Goal: Information Seeking & Learning: Learn about a topic

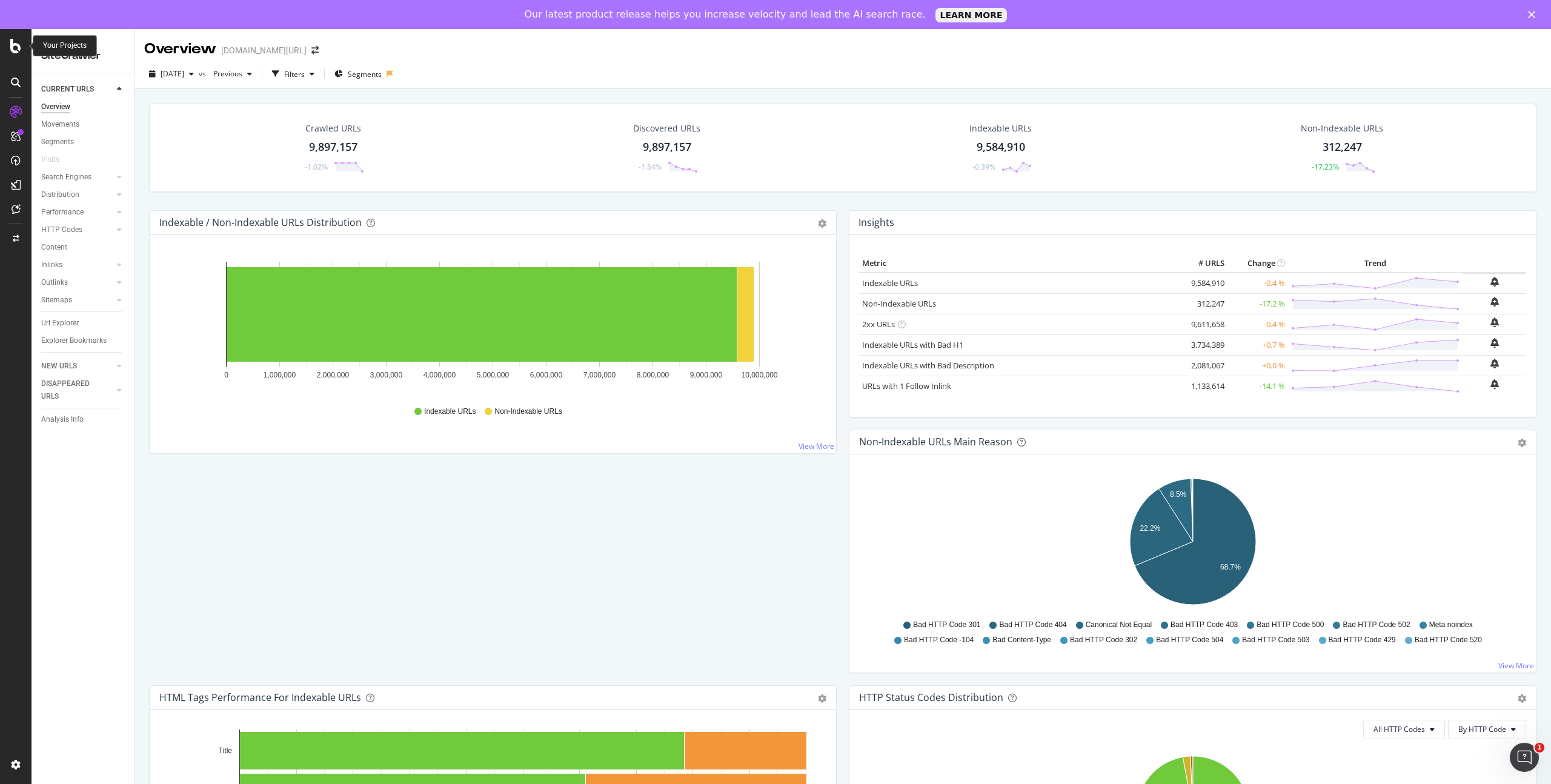
click at [13, 42] on icon at bounding box center [16, 46] width 11 height 15
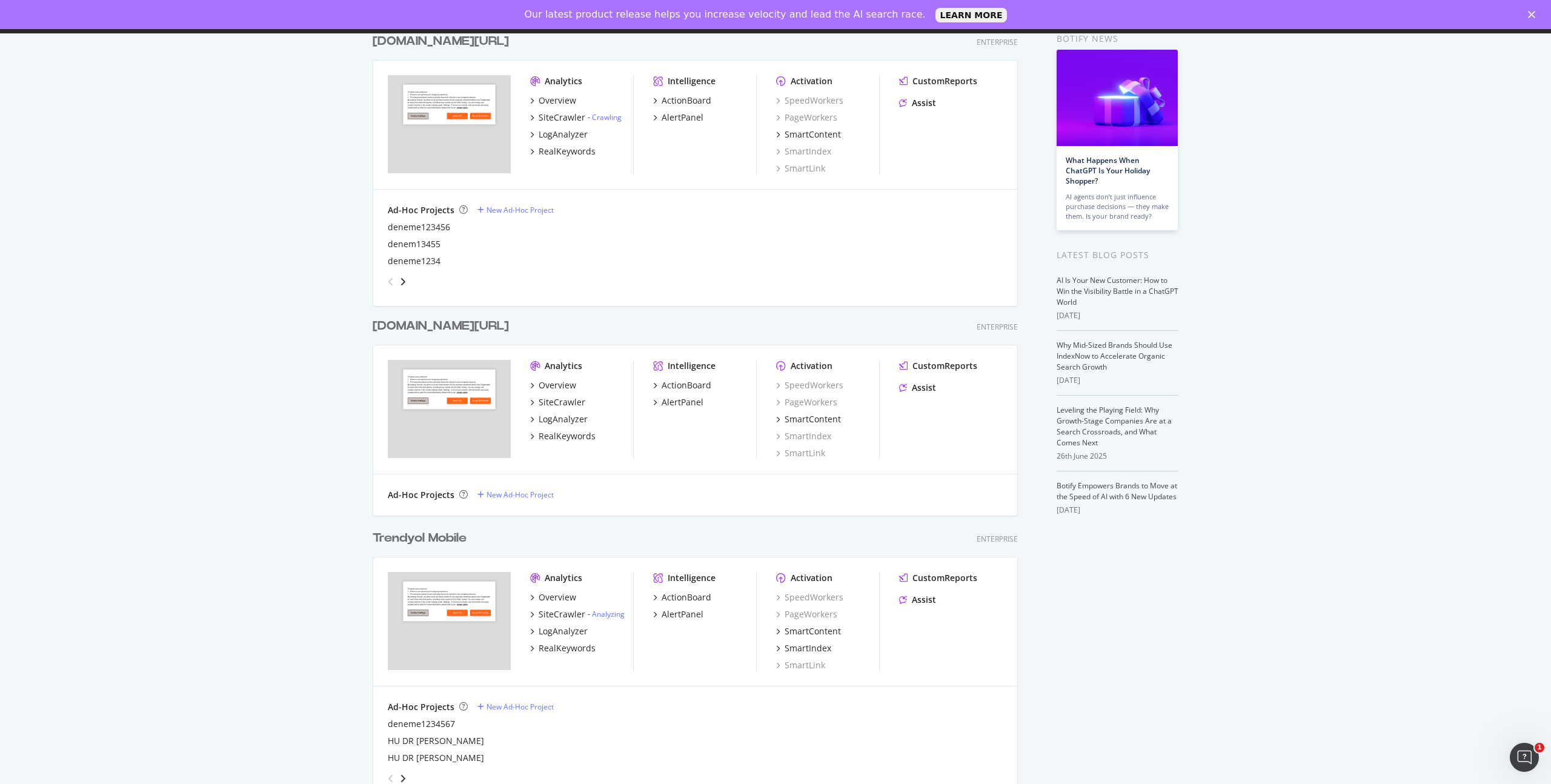
scroll to position [183, 0]
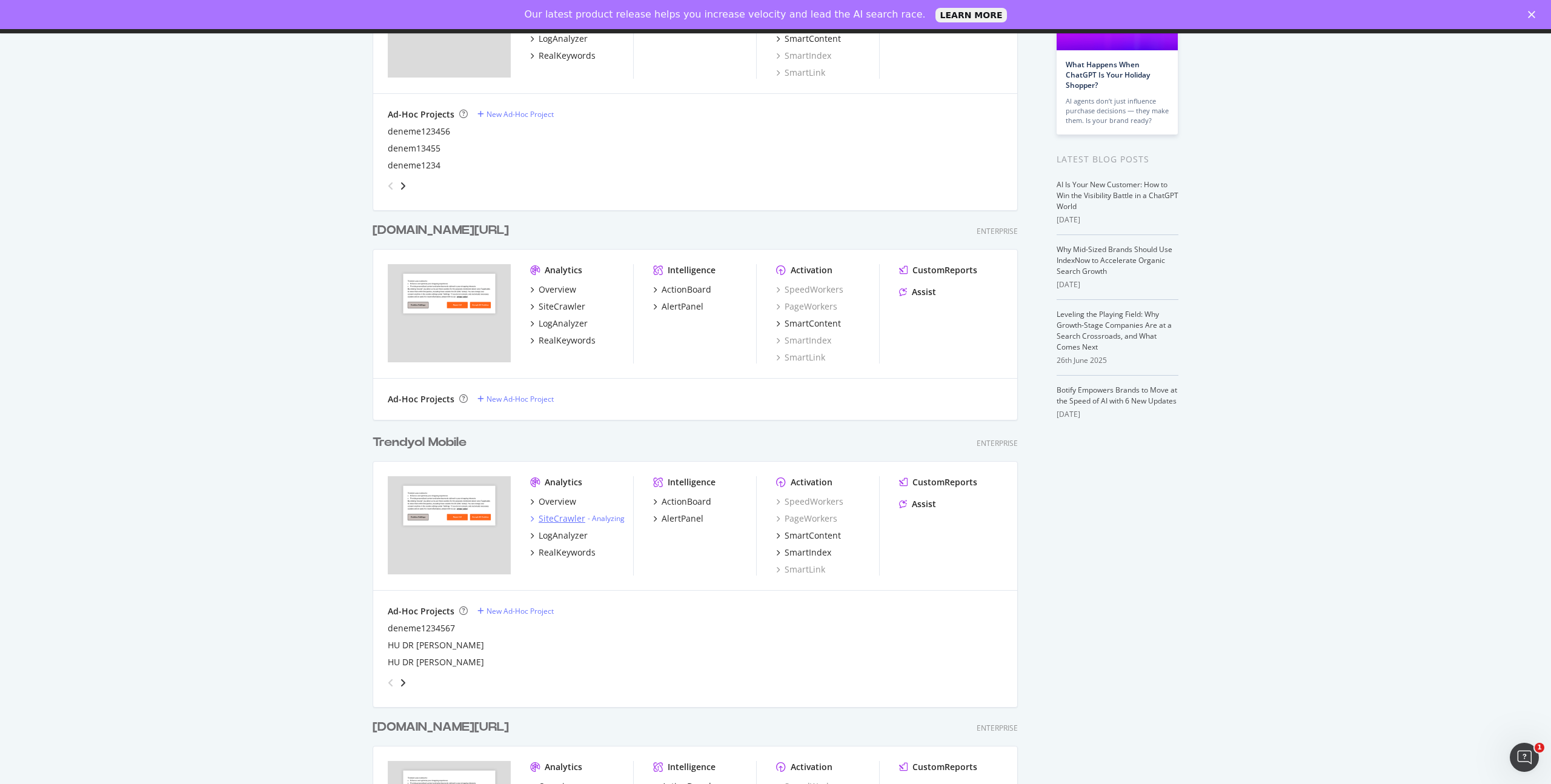
click at [569, 516] on div "SiteCrawler" at bounding box center [562, 519] width 47 height 12
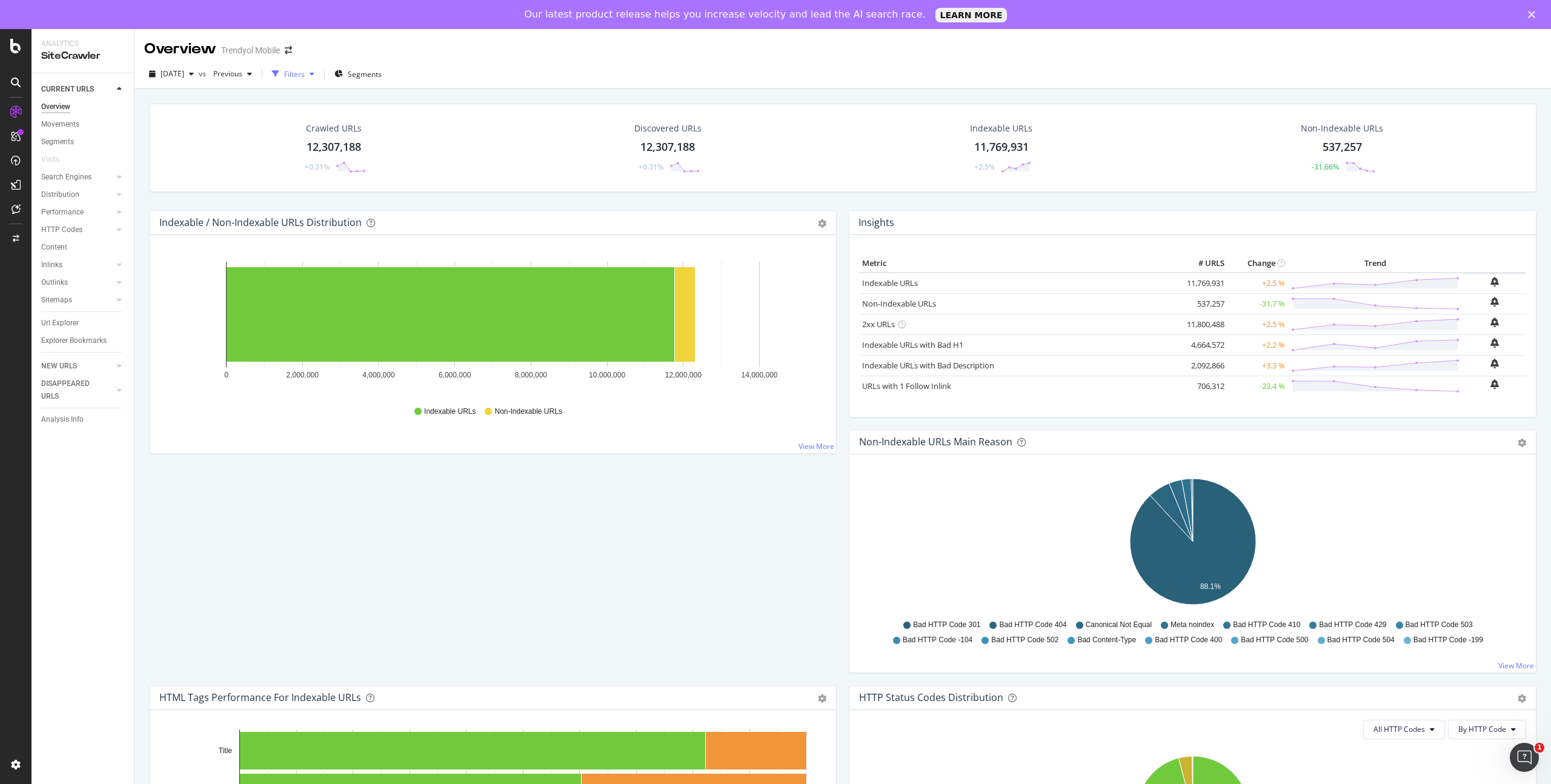
click at [305, 77] on div "Filters" at bounding box center [294, 74] width 21 height 10
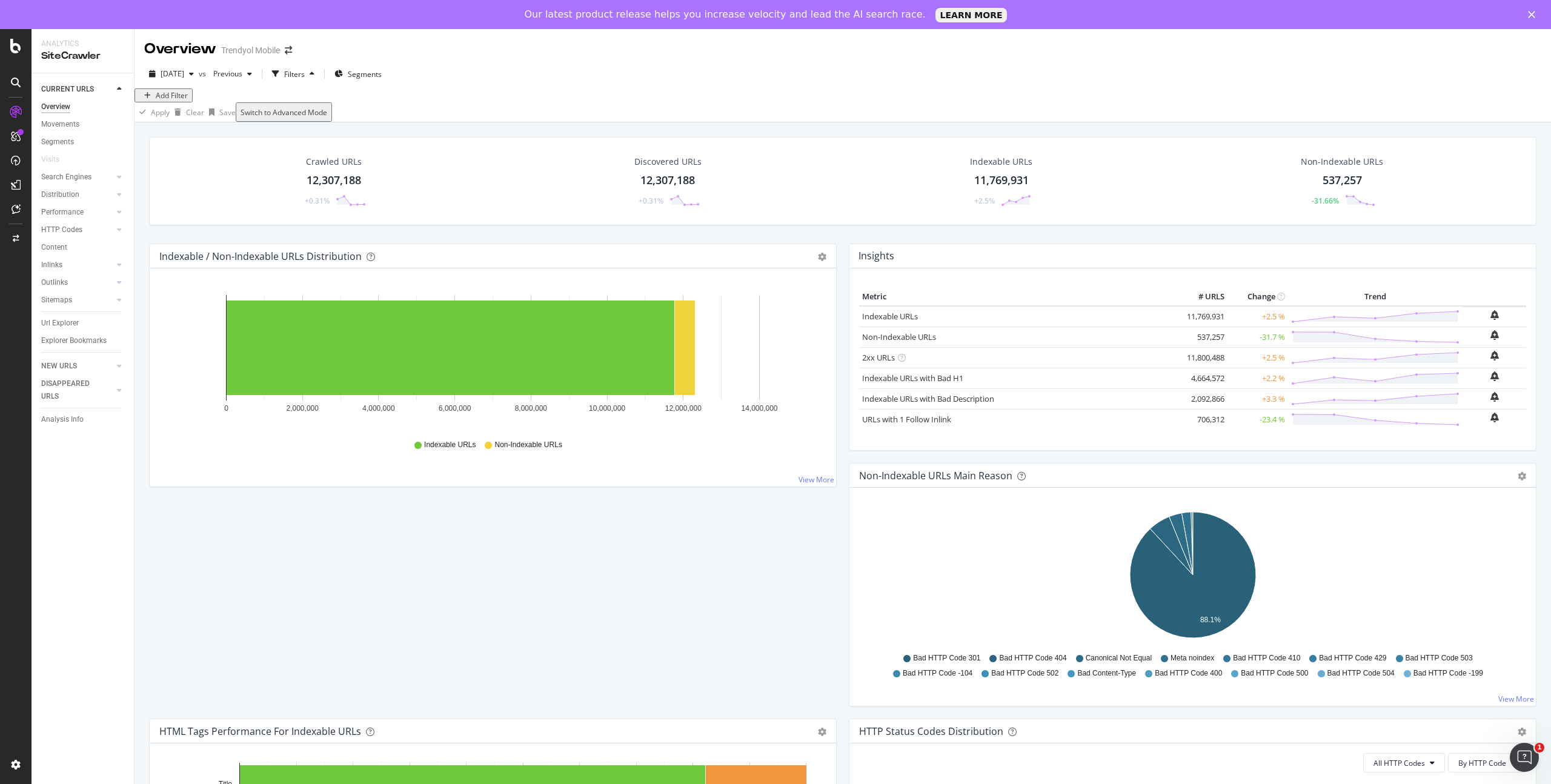
click at [289, 103] on div "Add Filter" at bounding box center [843, 95] width 1416 height 14
click at [71, 325] on div "Url Explorer" at bounding box center [59, 323] width 38 height 13
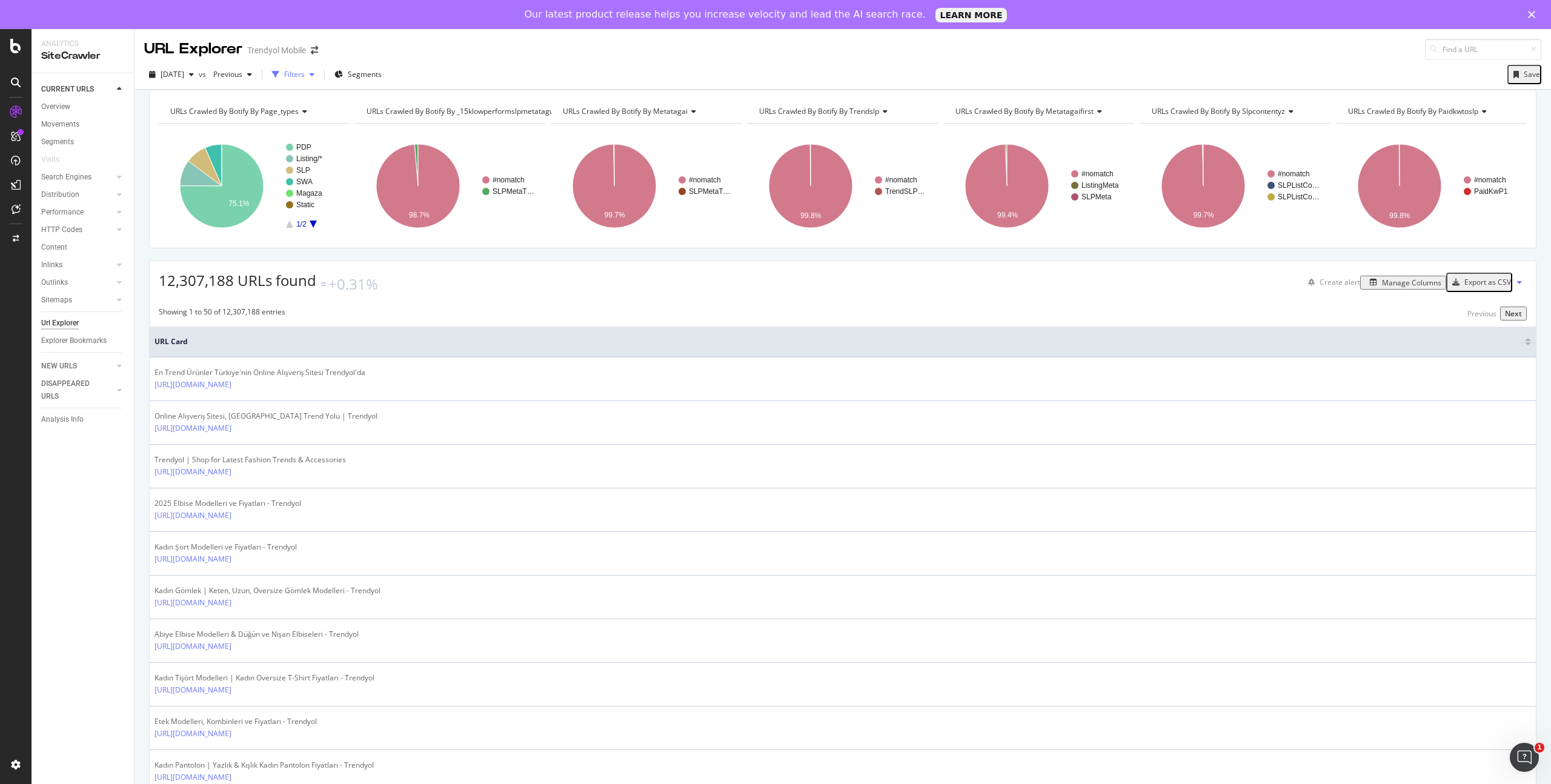
click at [305, 72] on div "Filters" at bounding box center [294, 74] width 21 height 10
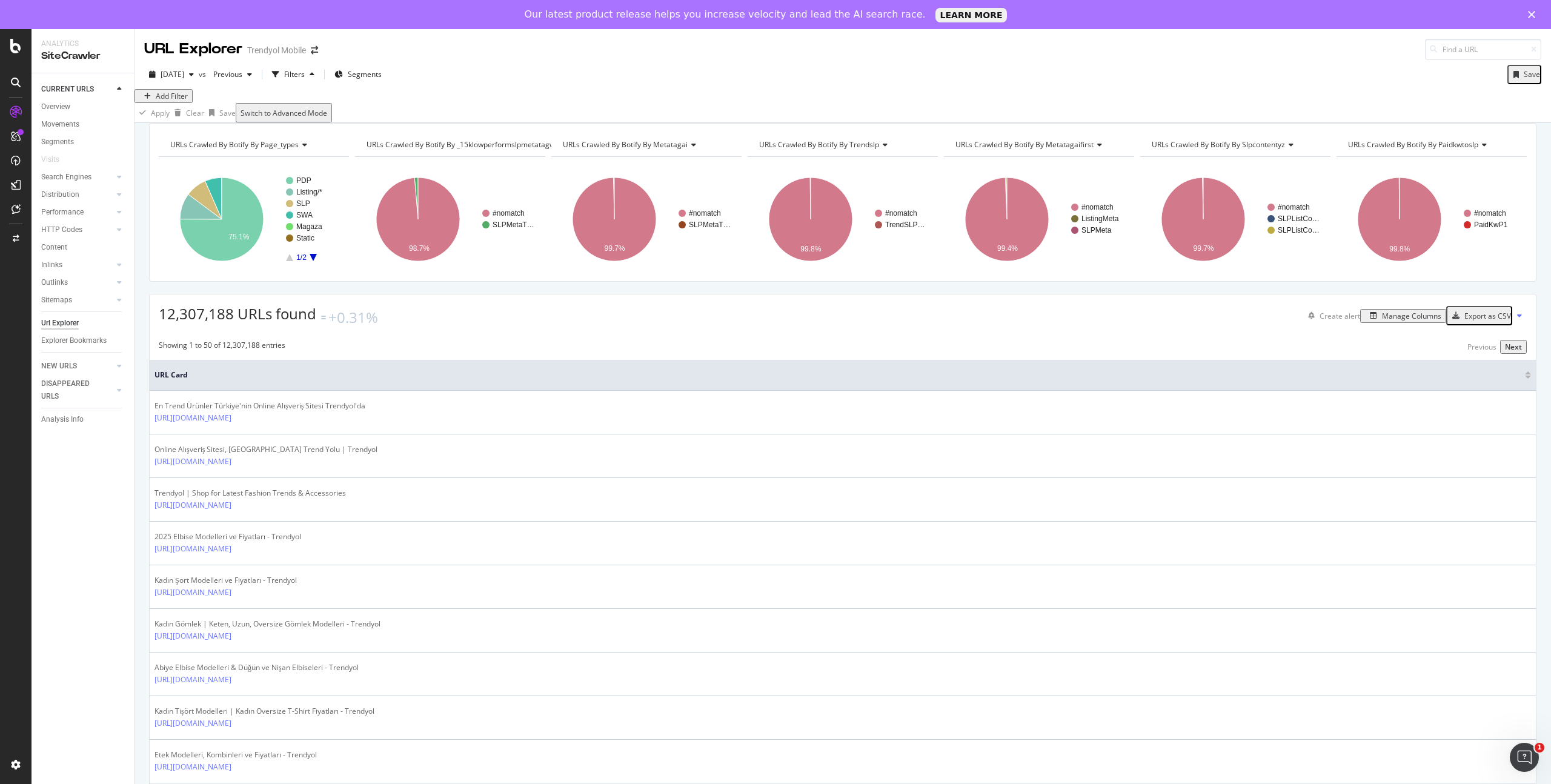
click at [185, 101] on div "Add Filter" at bounding box center [172, 96] width 32 height 10
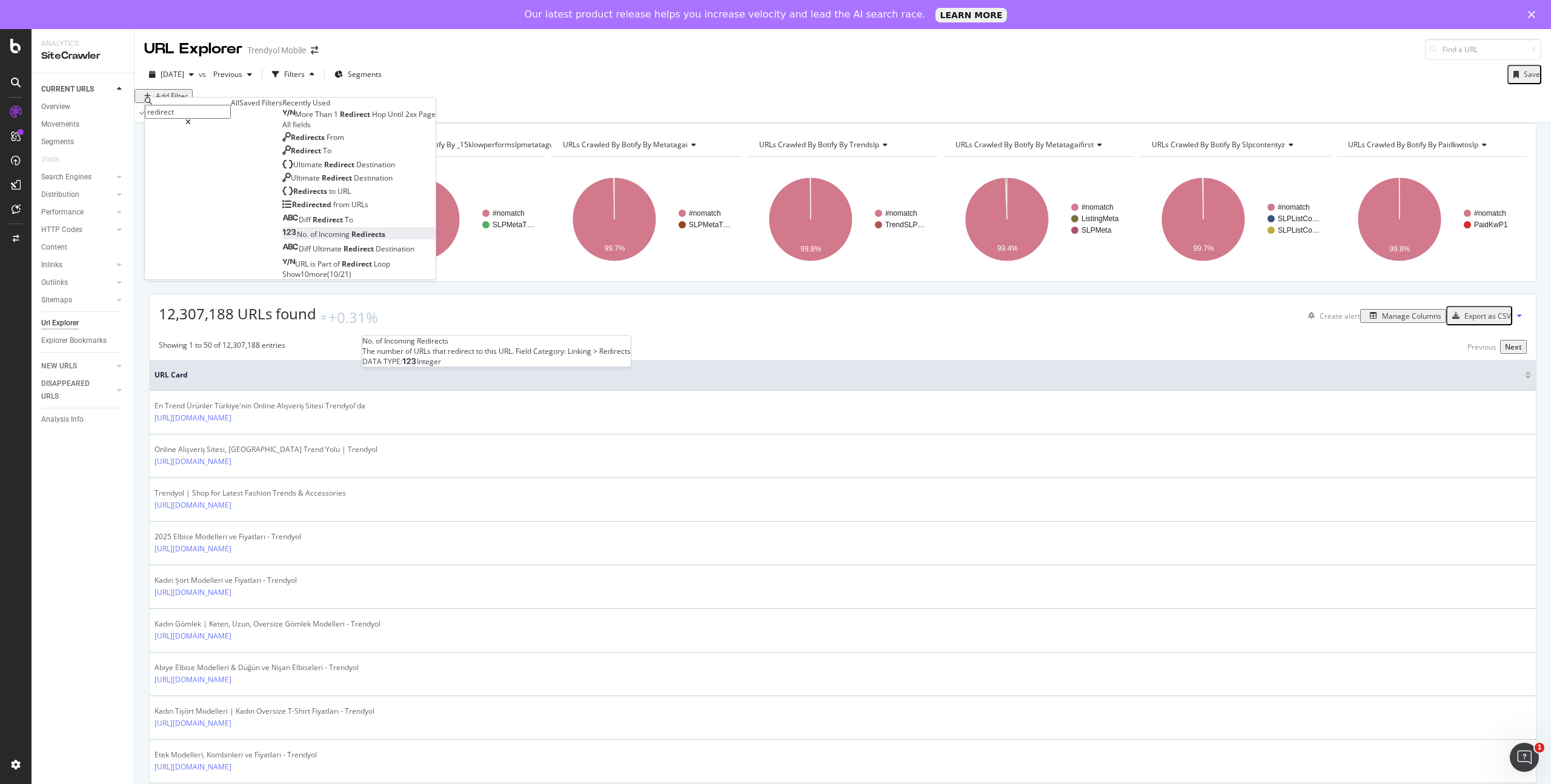
scroll to position [11, 0]
type input "redirect"
click at [282, 279] on span "Show 10 more" at bounding box center [305, 274] width 45 height 10
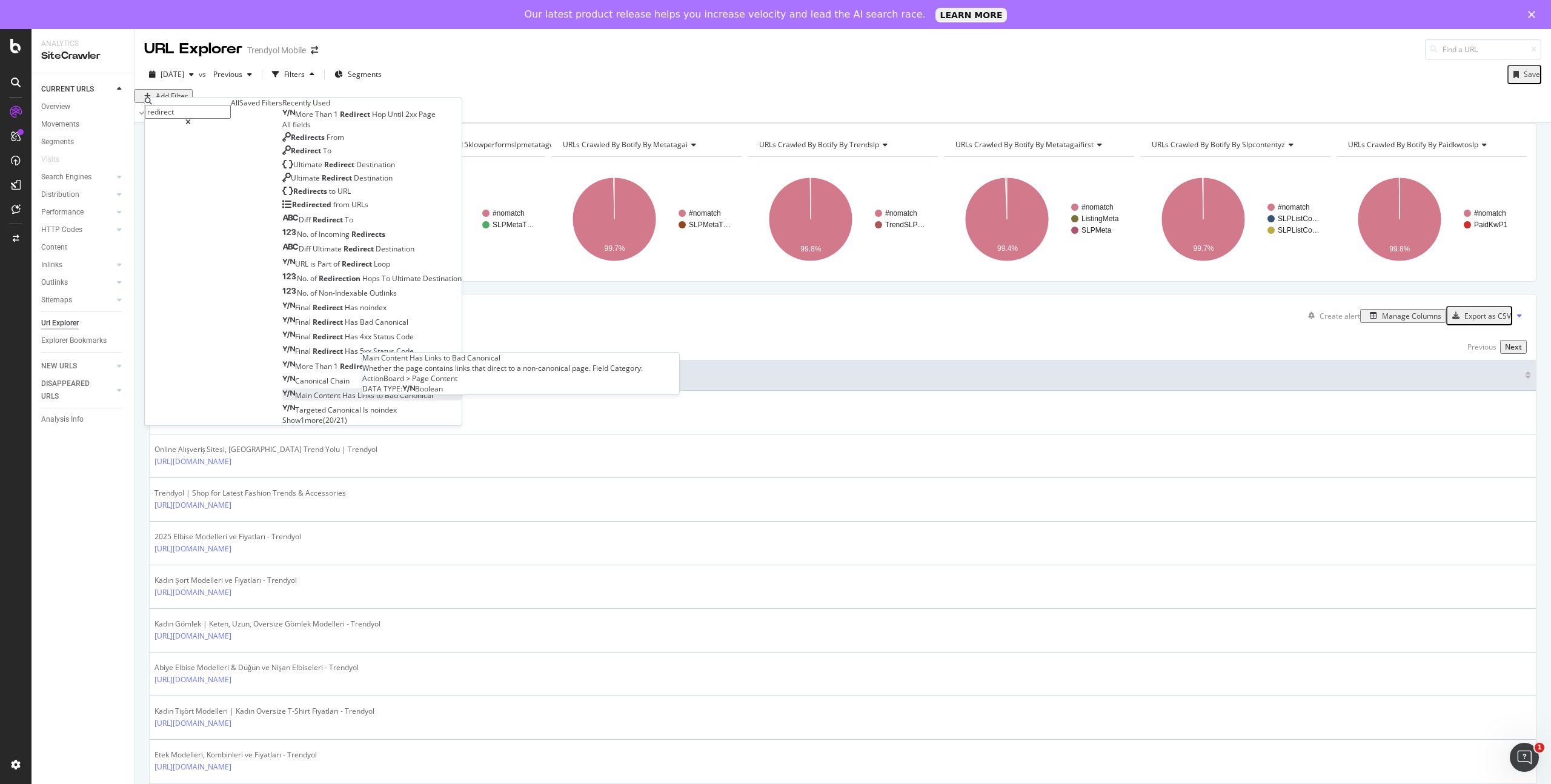
scroll to position [157, 0]
click at [388, 361] on span "Until" at bounding box center [397, 366] width 18 height 10
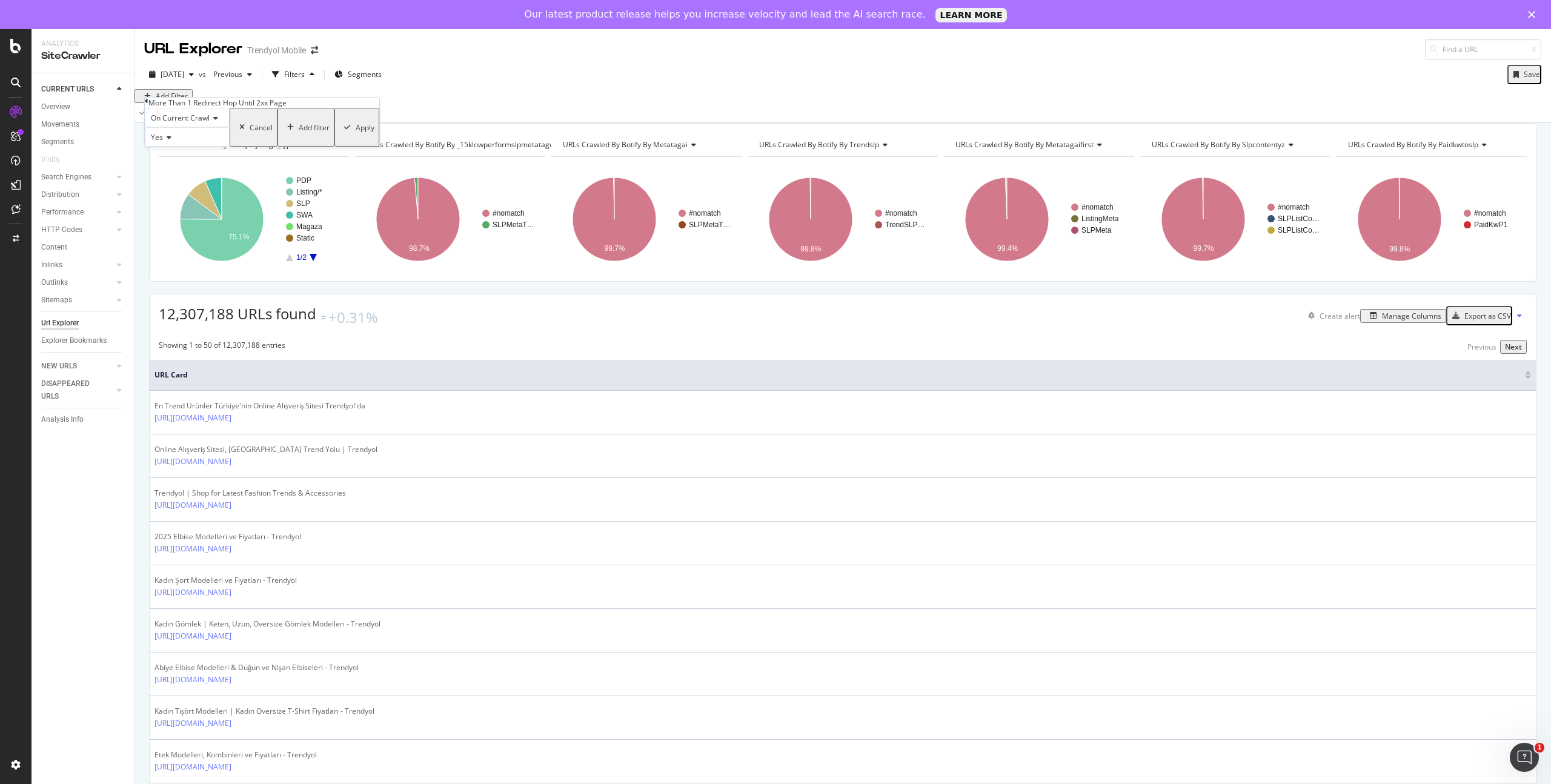
click at [356, 133] on div "Apply" at bounding box center [365, 128] width 19 height 10
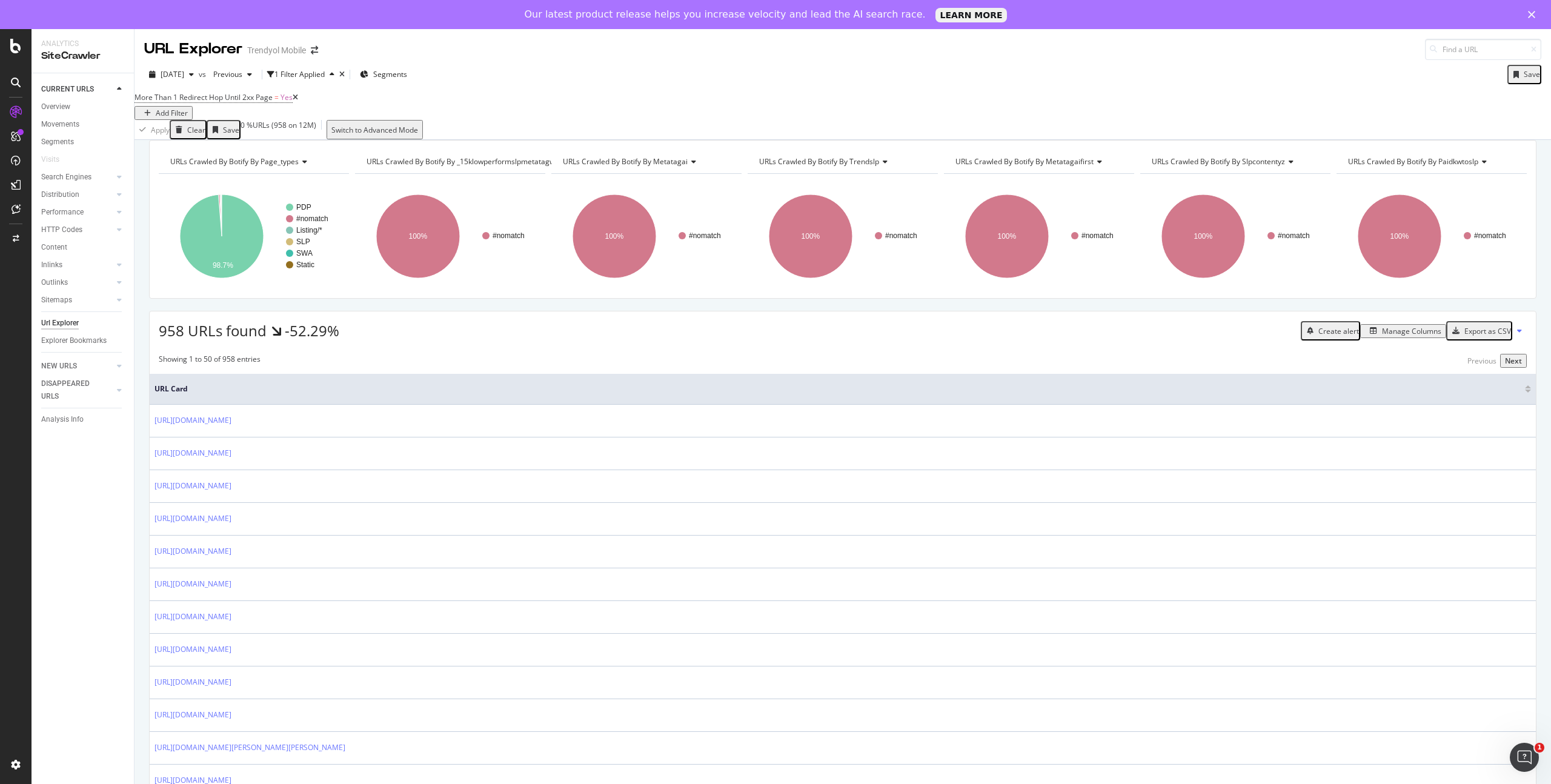
click at [1418, 336] on div "Manage Columns" at bounding box center [1412, 331] width 59 height 10
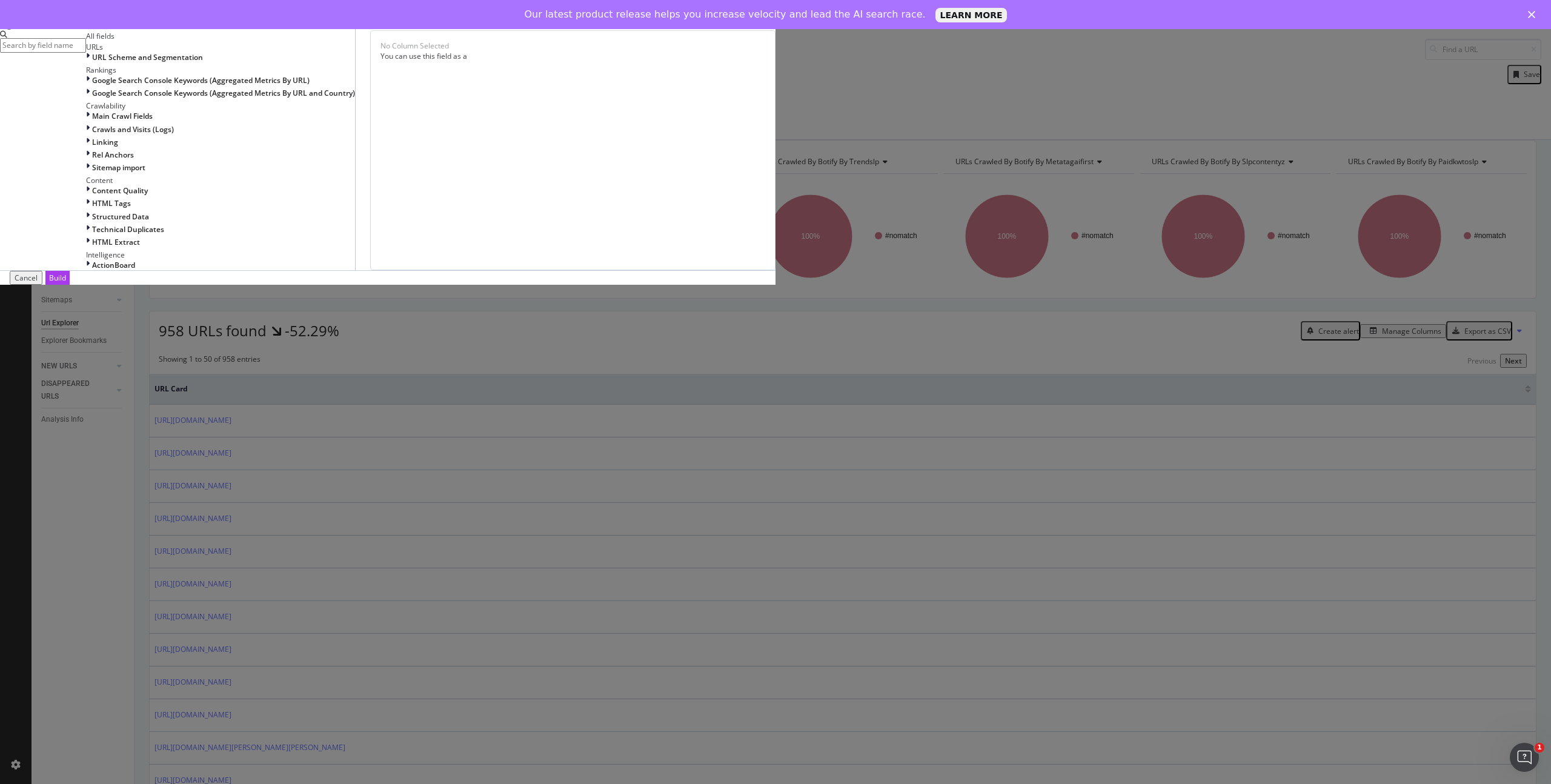
click at [86, 52] on input "modal" at bounding box center [43, 45] width 86 height 14
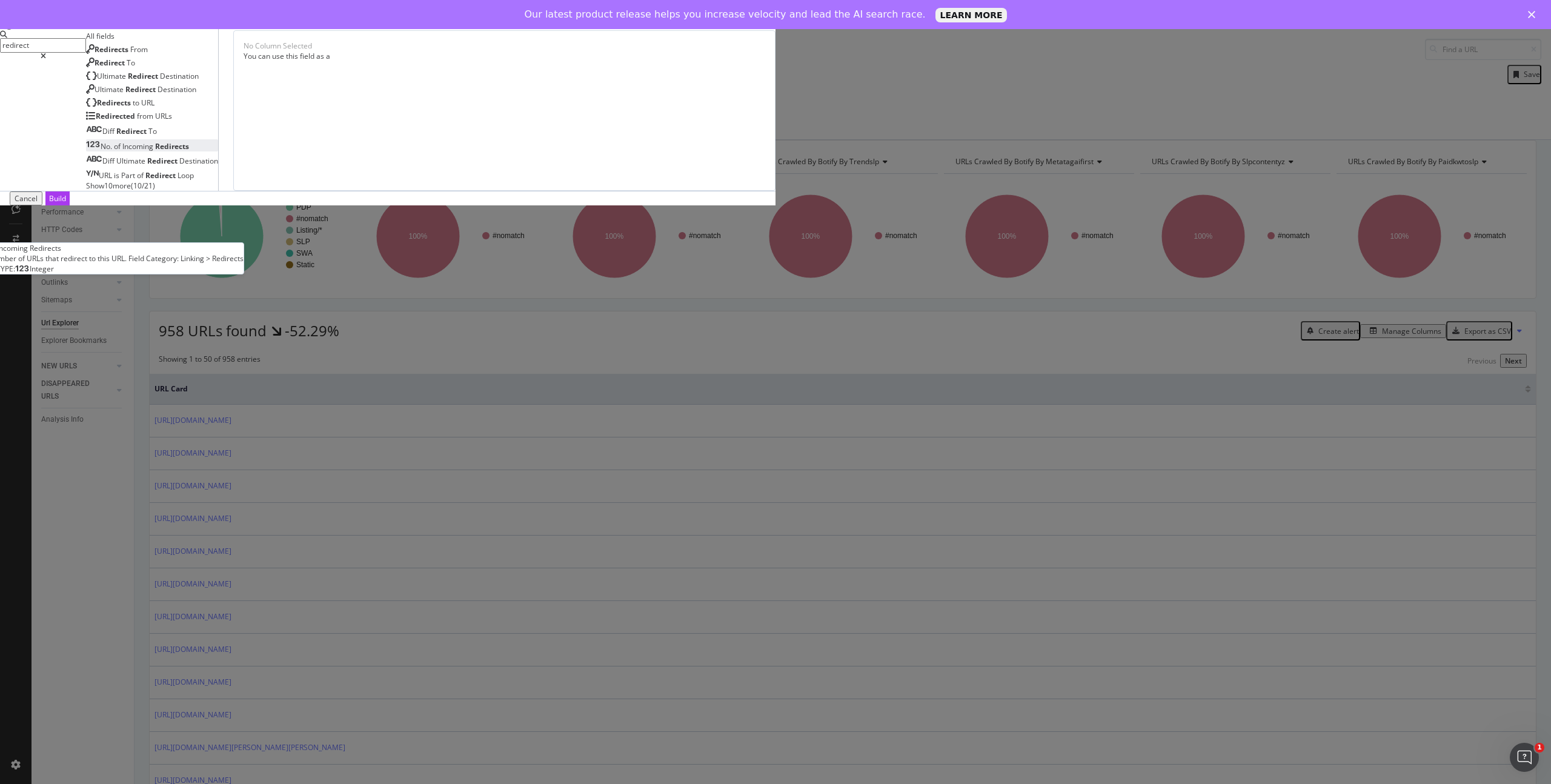
type input "redirect"
click at [189, 152] on span "Redirects" at bounding box center [172, 146] width 34 height 10
click at [131, 191] on span "Show 10 more" at bounding box center [109, 186] width 45 height 10
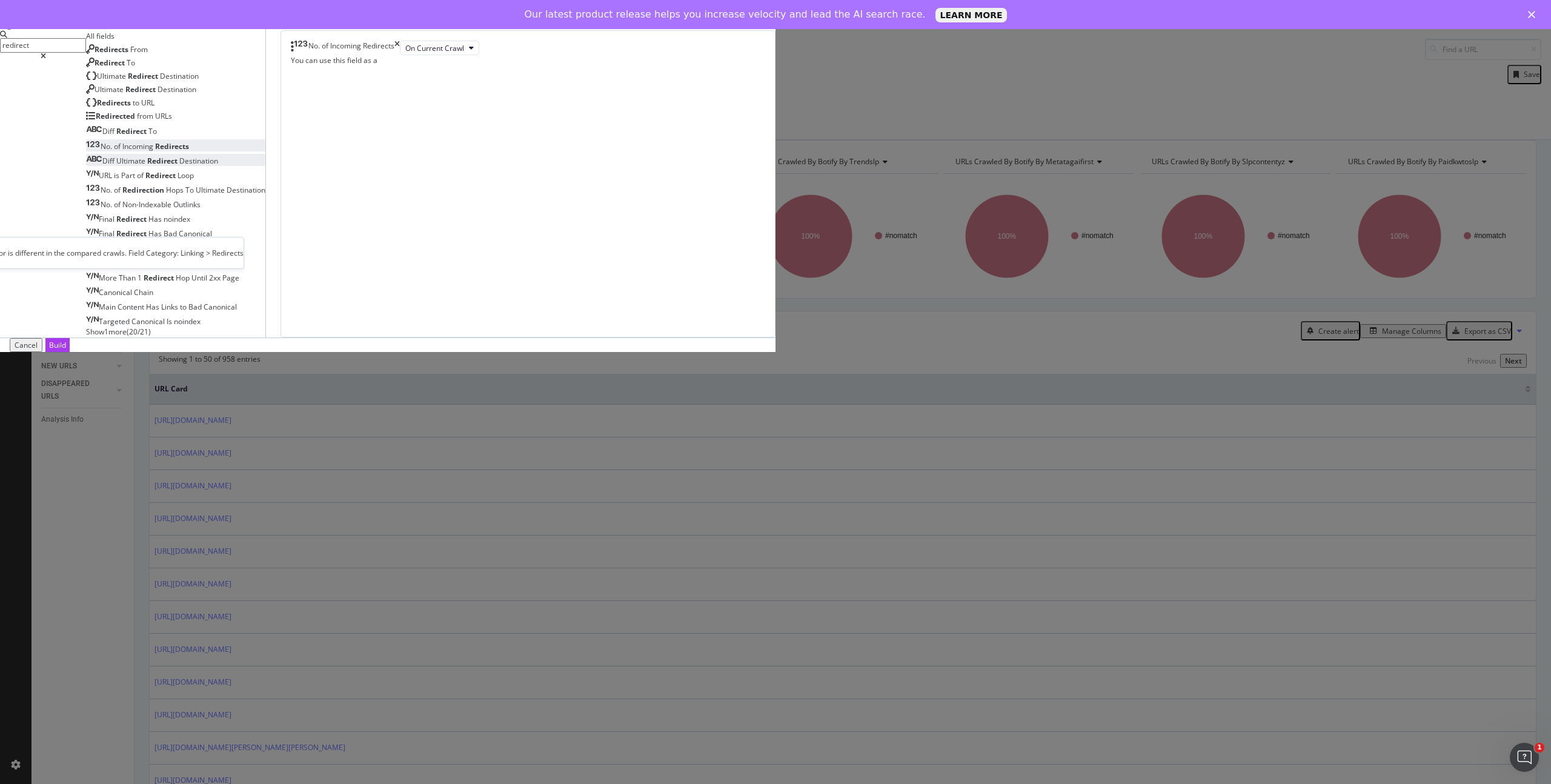
scroll to position [26, 0]
click at [126, 337] on span "Show 1 more" at bounding box center [106, 331] width 41 height 10
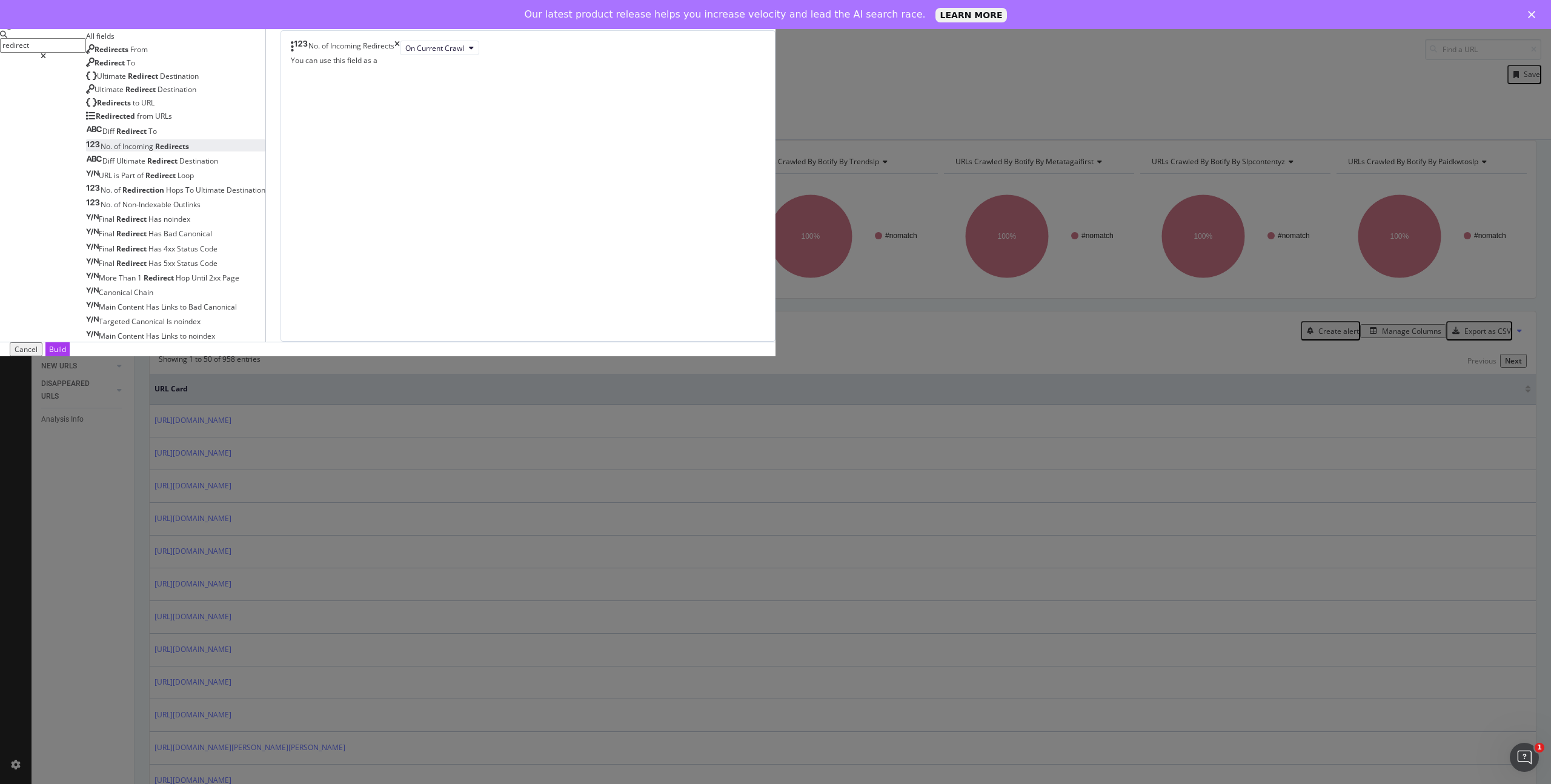
click at [400, 55] on icon "times" at bounding box center [397, 48] width 5 height 15
click at [189, 152] on span "Redirects" at bounding box center [172, 146] width 34 height 10
click at [66, 354] on div "Build" at bounding box center [57, 349] width 17 height 10
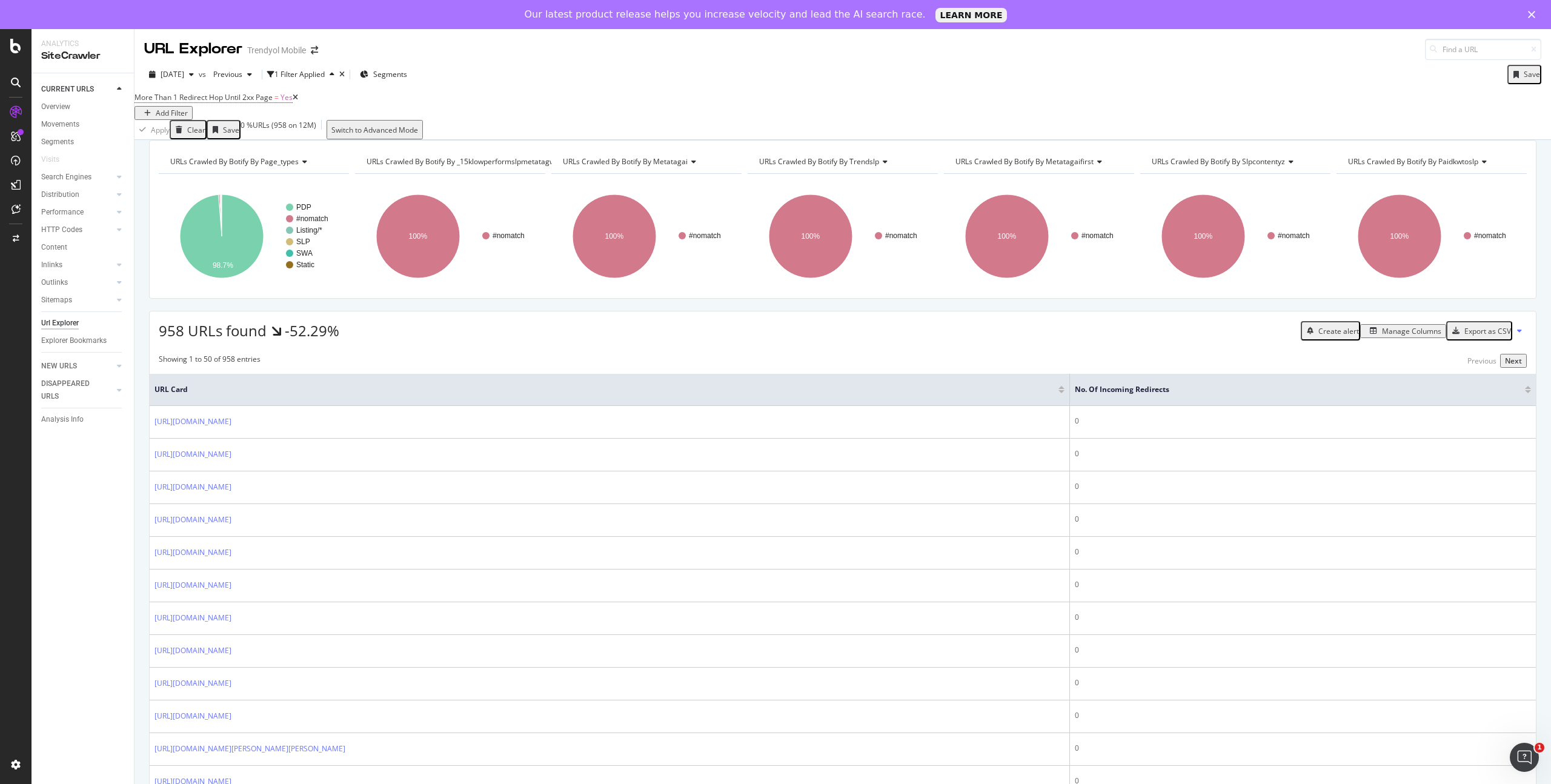
click at [1389, 336] on div "Manage Columns" at bounding box center [1412, 331] width 59 height 10
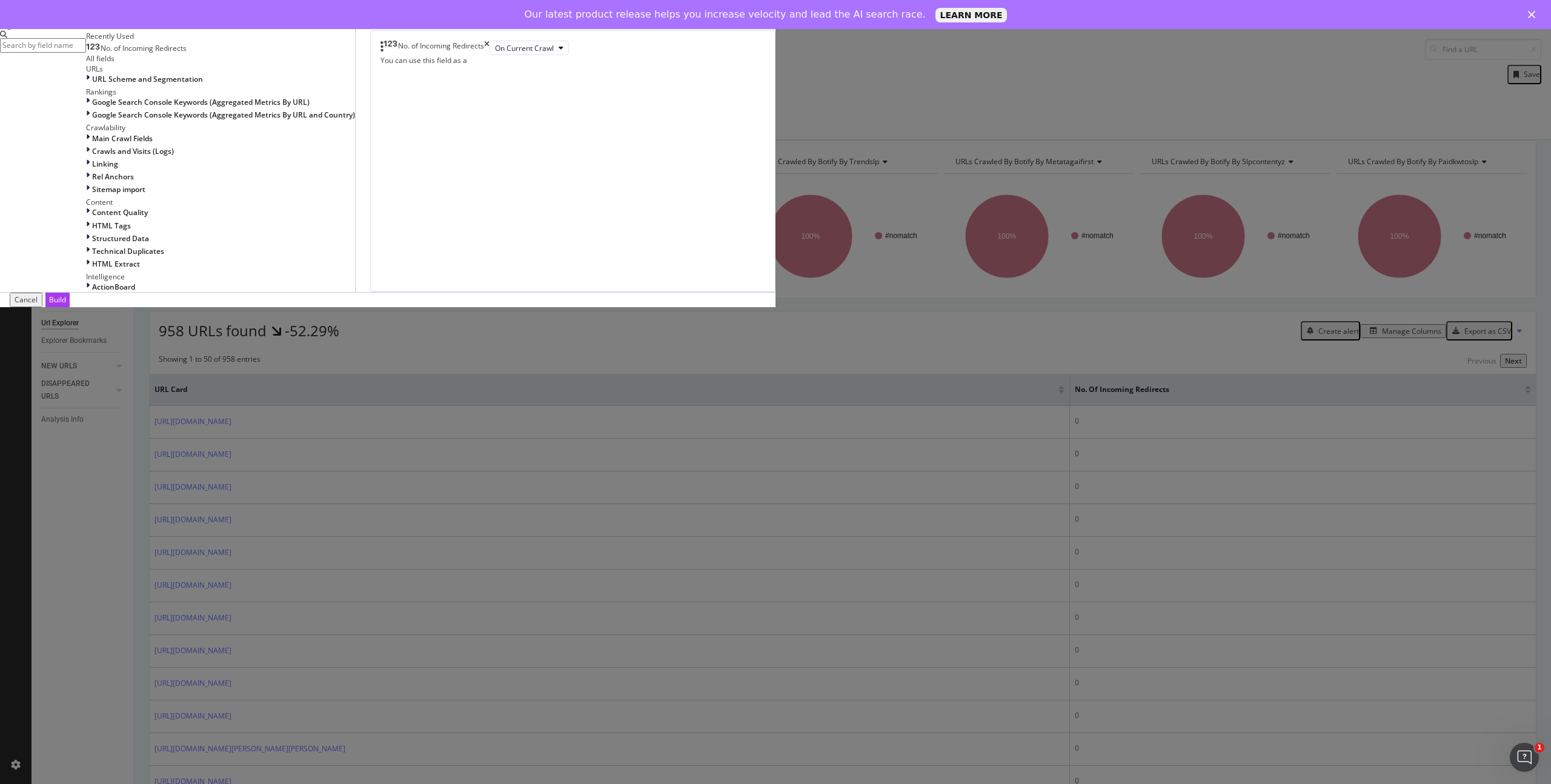
click at [490, 55] on icon "times" at bounding box center [486, 48] width 5 height 15
click at [86, 52] on input "modal" at bounding box center [43, 45] width 86 height 14
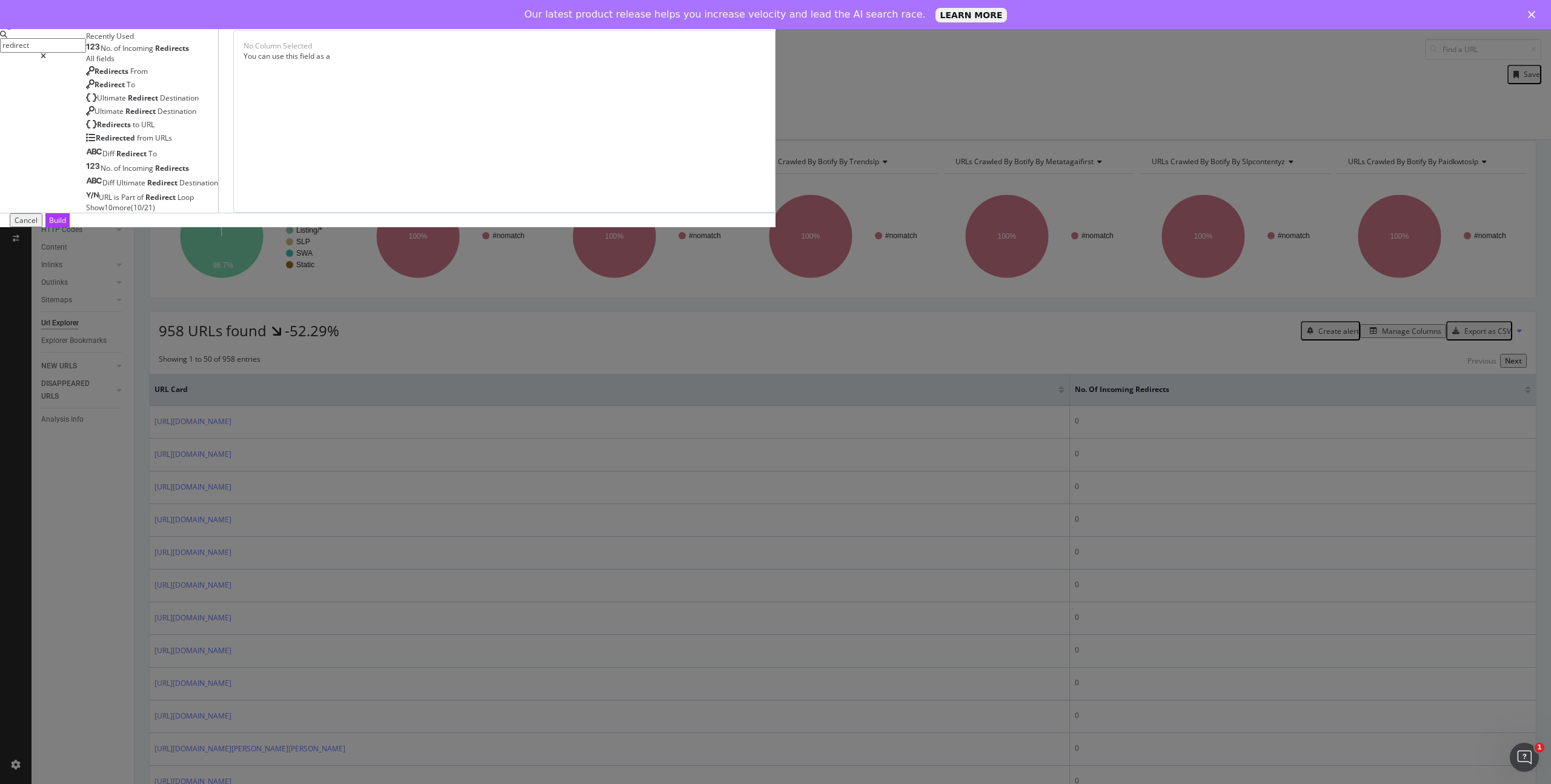
type input "redirect"
click at [131, 213] on span "Show 10 more" at bounding box center [109, 207] width 45 height 10
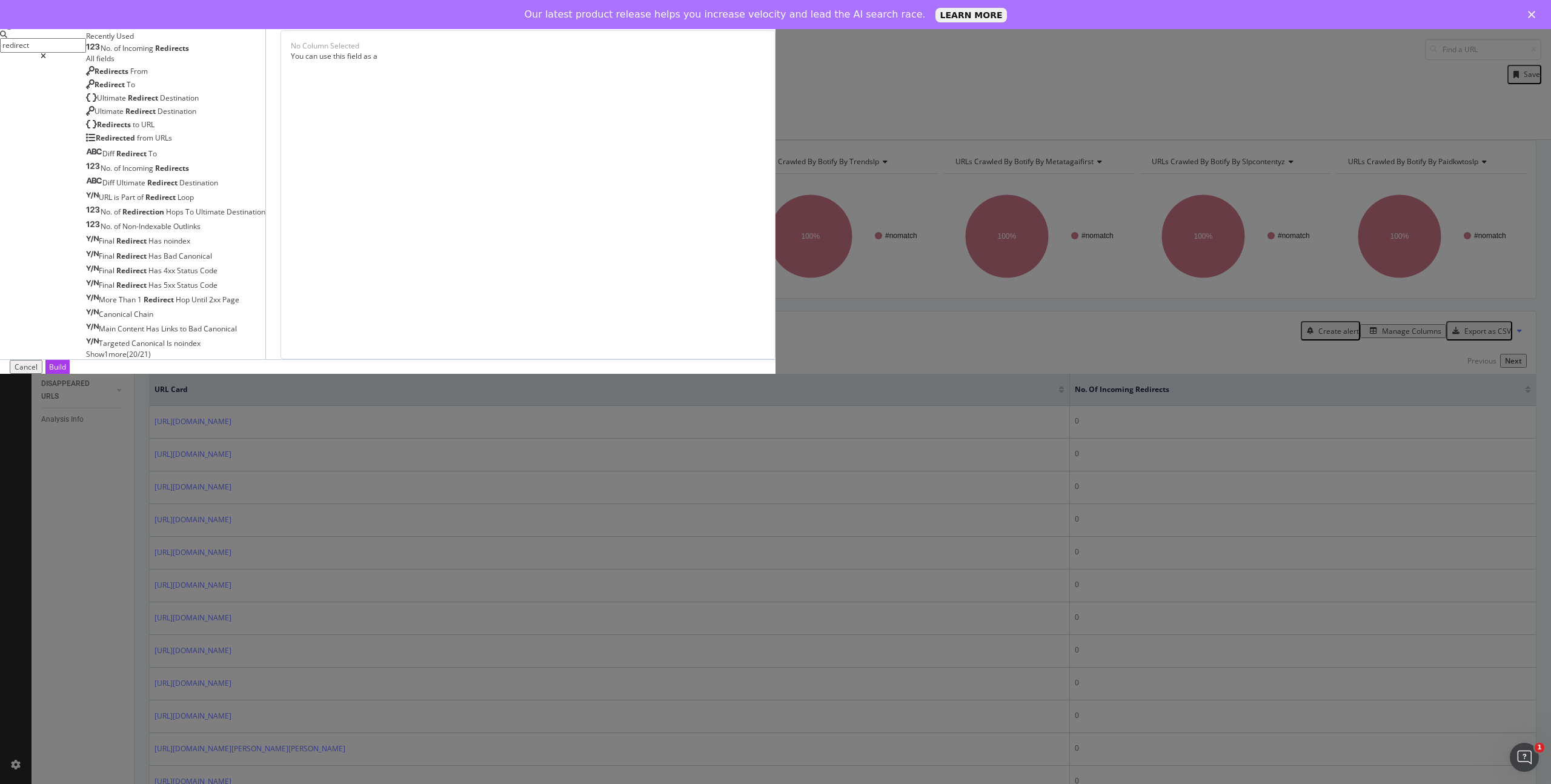
click at [126, 359] on span "Show 1 more" at bounding box center [106, 354] width 41 height 10
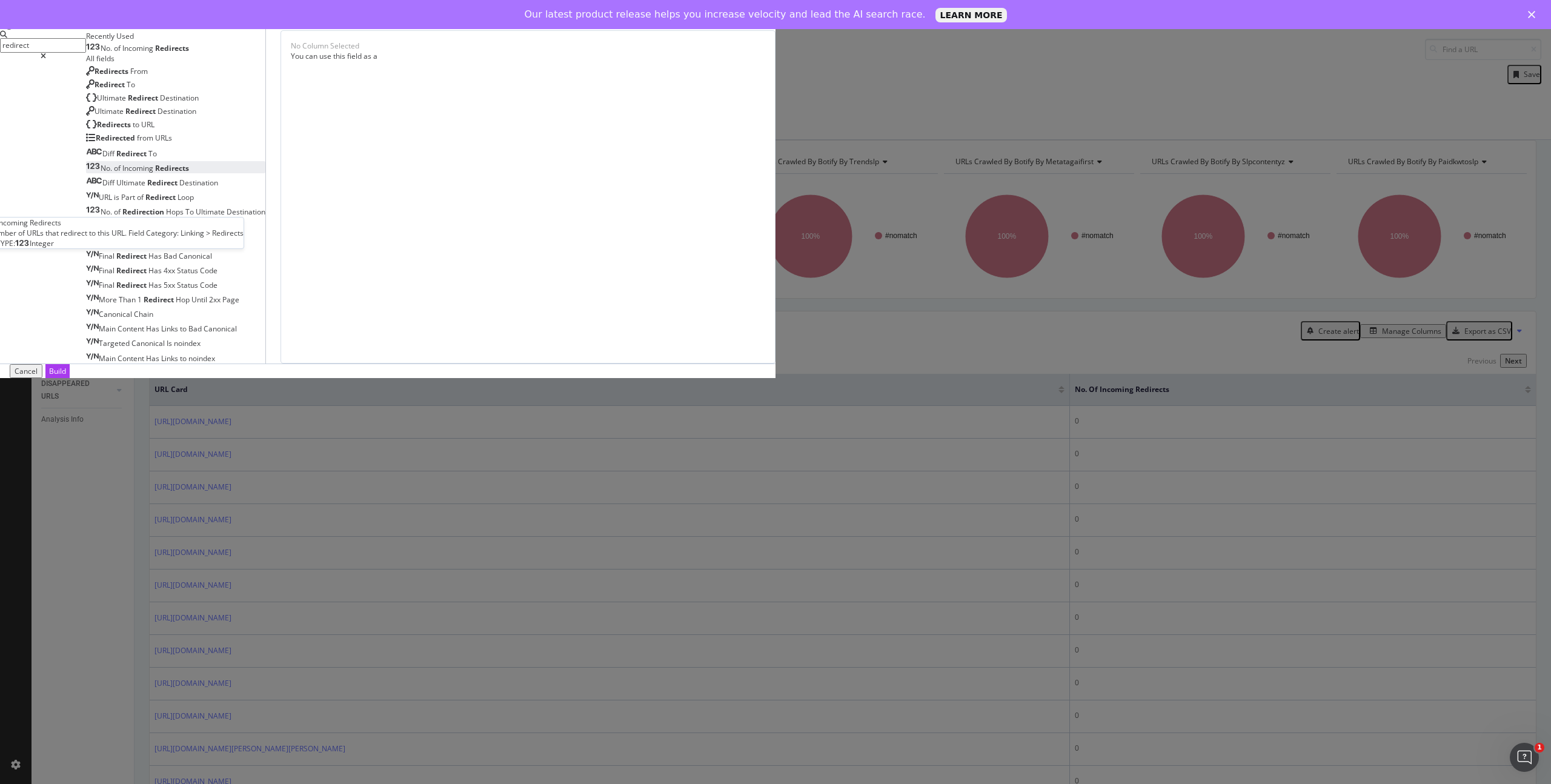
scroll to position [79, 0]
click at [123, 217] on span "of" at bounding box center [117, 212] width 8 height 10
click at [66, 376] on div "Build" at bounding box center [57, 371] width 17 height 10
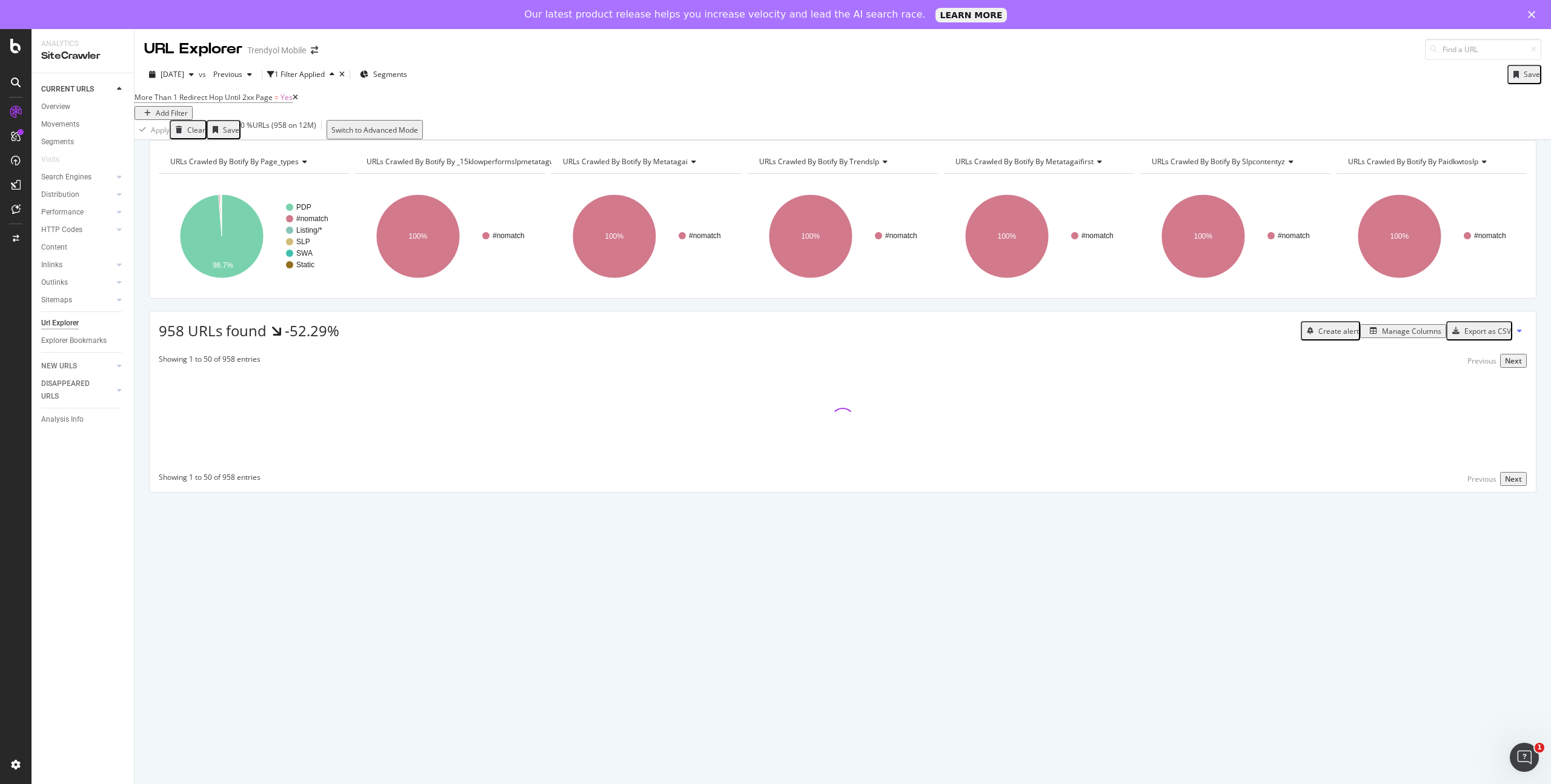
click at [1391, 336] on div "Manage Columns" at bounding box center [1412, 331] width 59 height 10
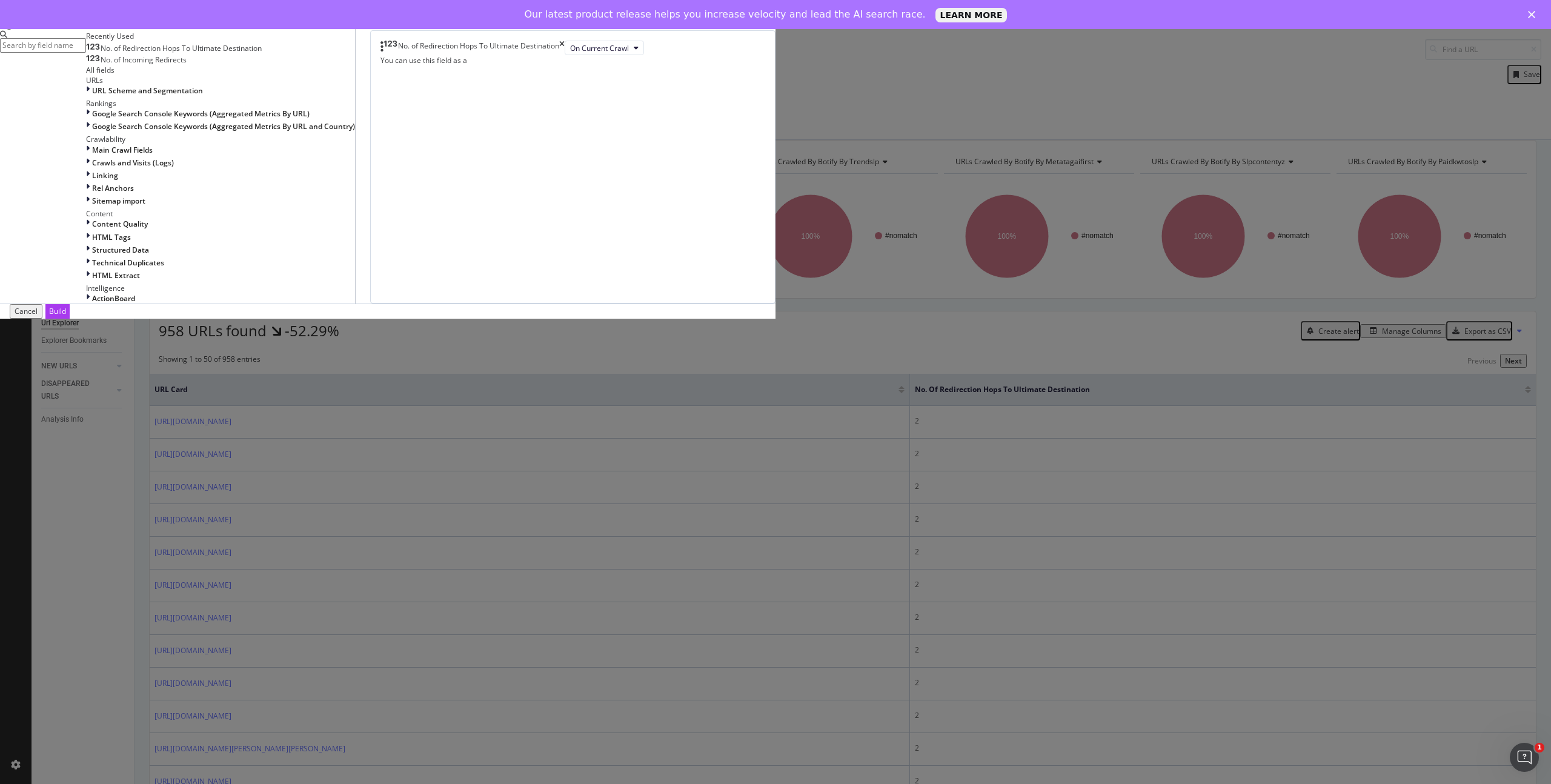
click at [776, 10] on div "times" at bounding box center [772, 5] width 7 height 10
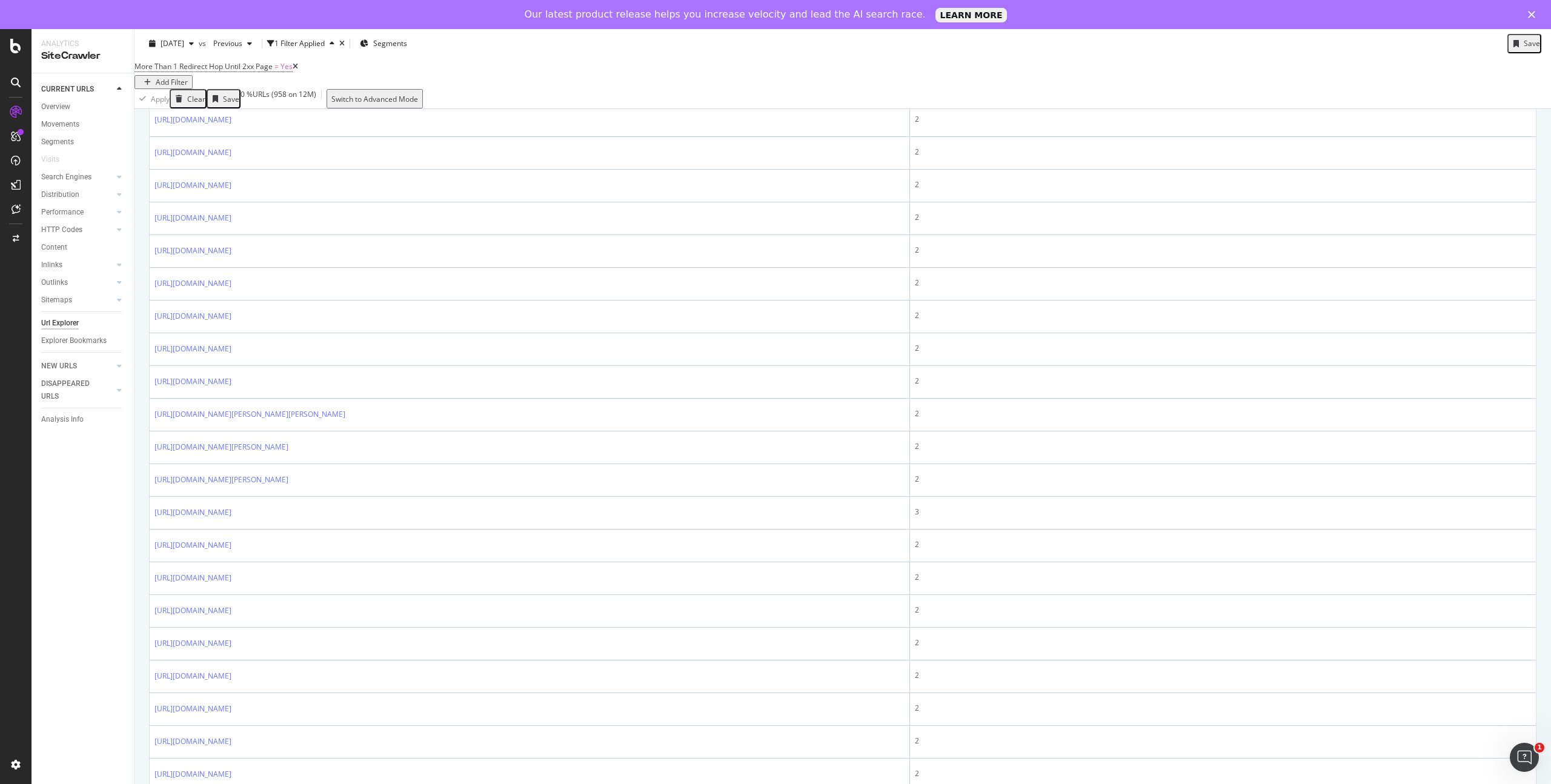
scroll to position [1320, 0]
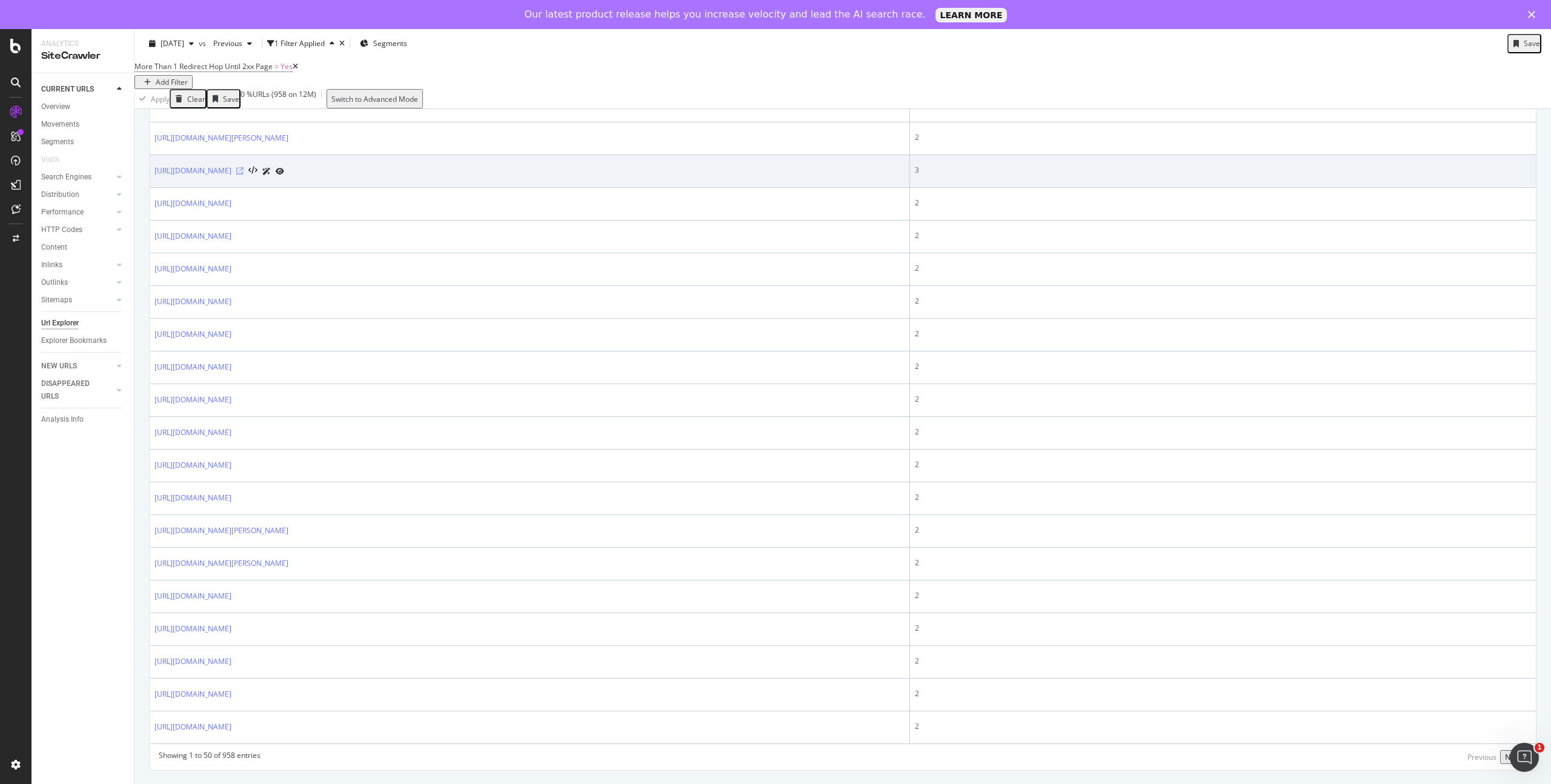
click at [244, 172] on icon at bounding box center [240, 171] width 7 height 7
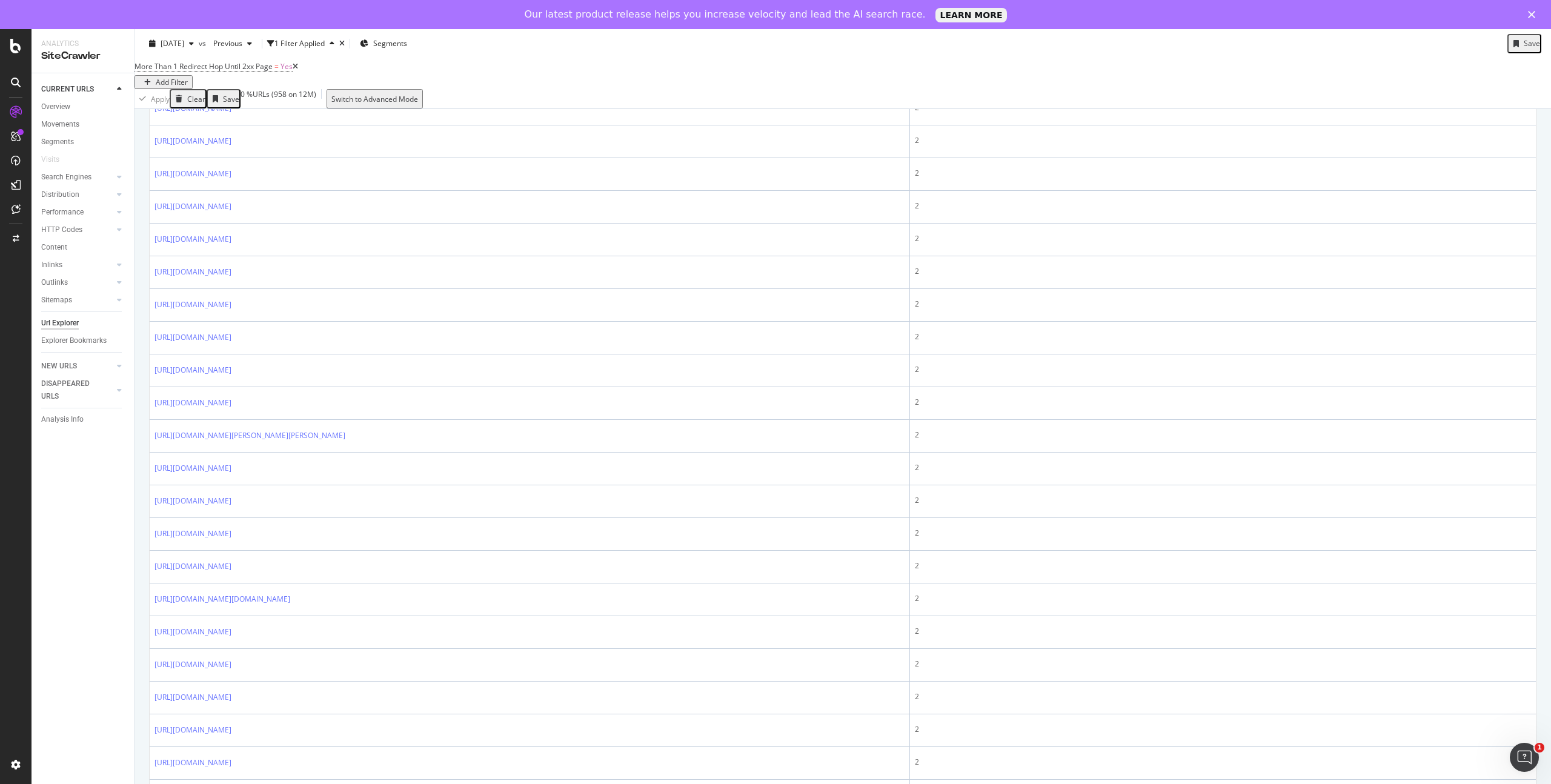
scroll to position [0, 0]
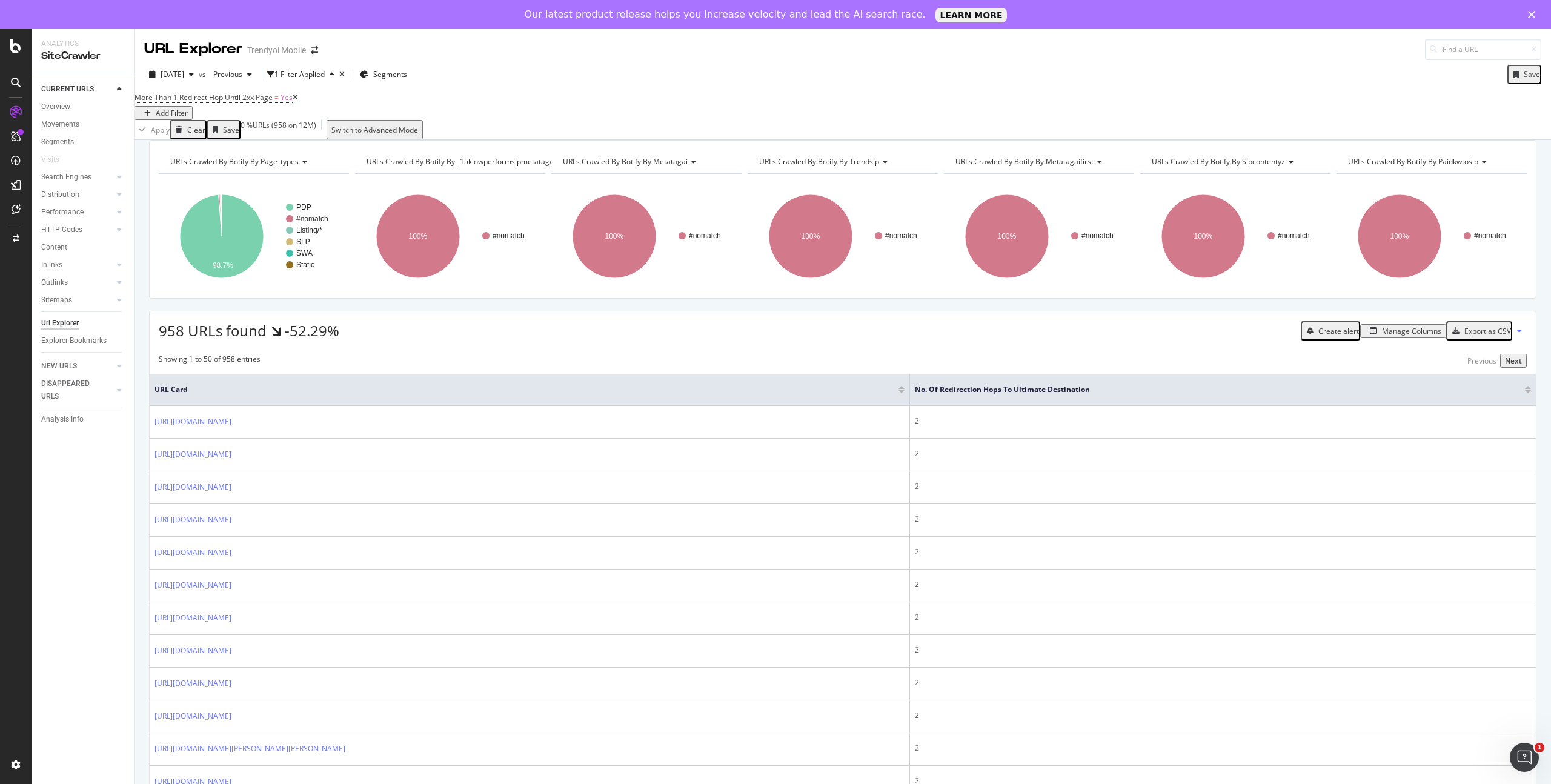
click at [1382, 336] on div "Manage Columns" at bounding box center [1412, 331] width 59 height 10
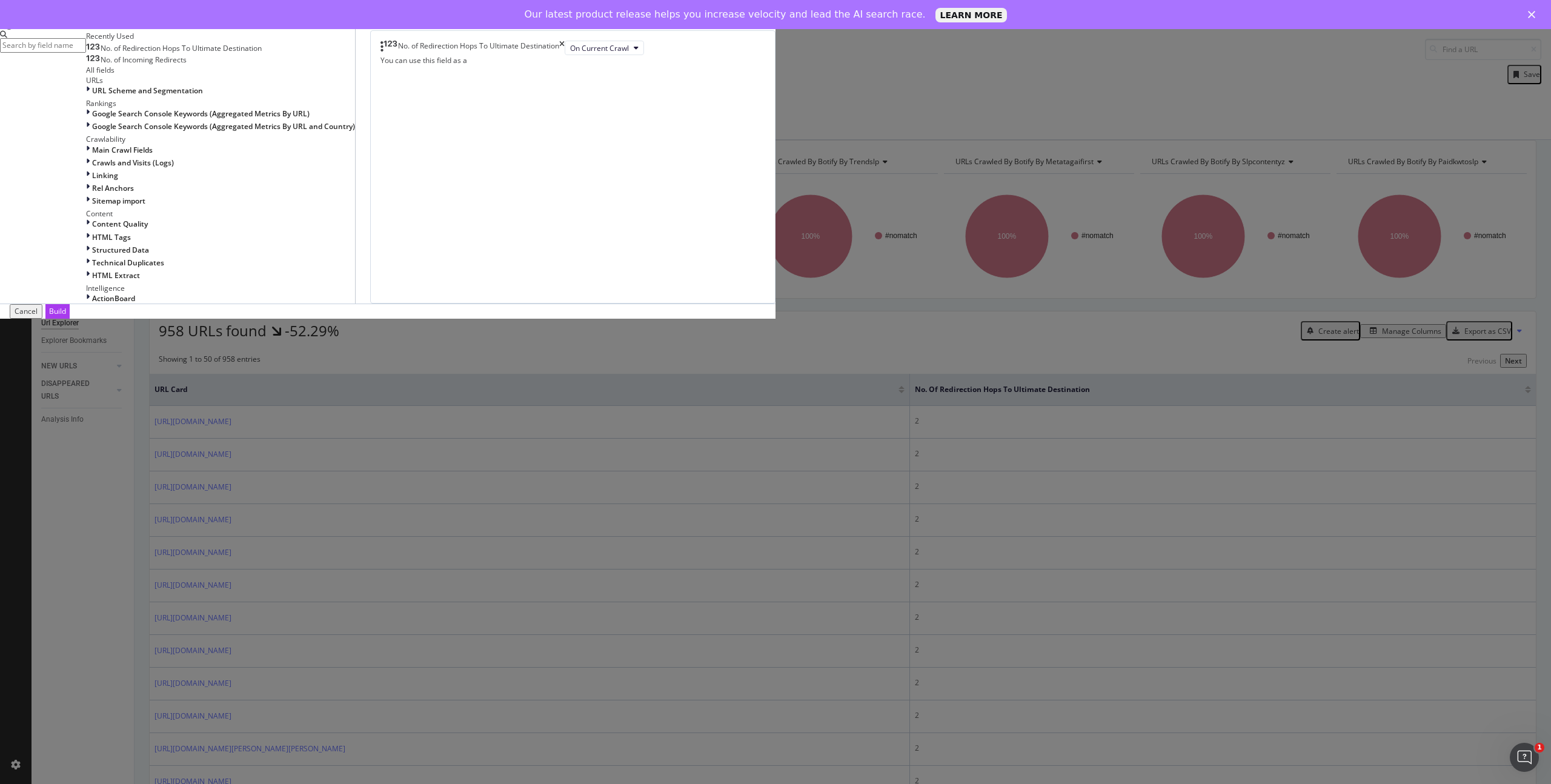
click at [86, 52] on input "modal" at bounding box center [43, 45] width 86 height 14
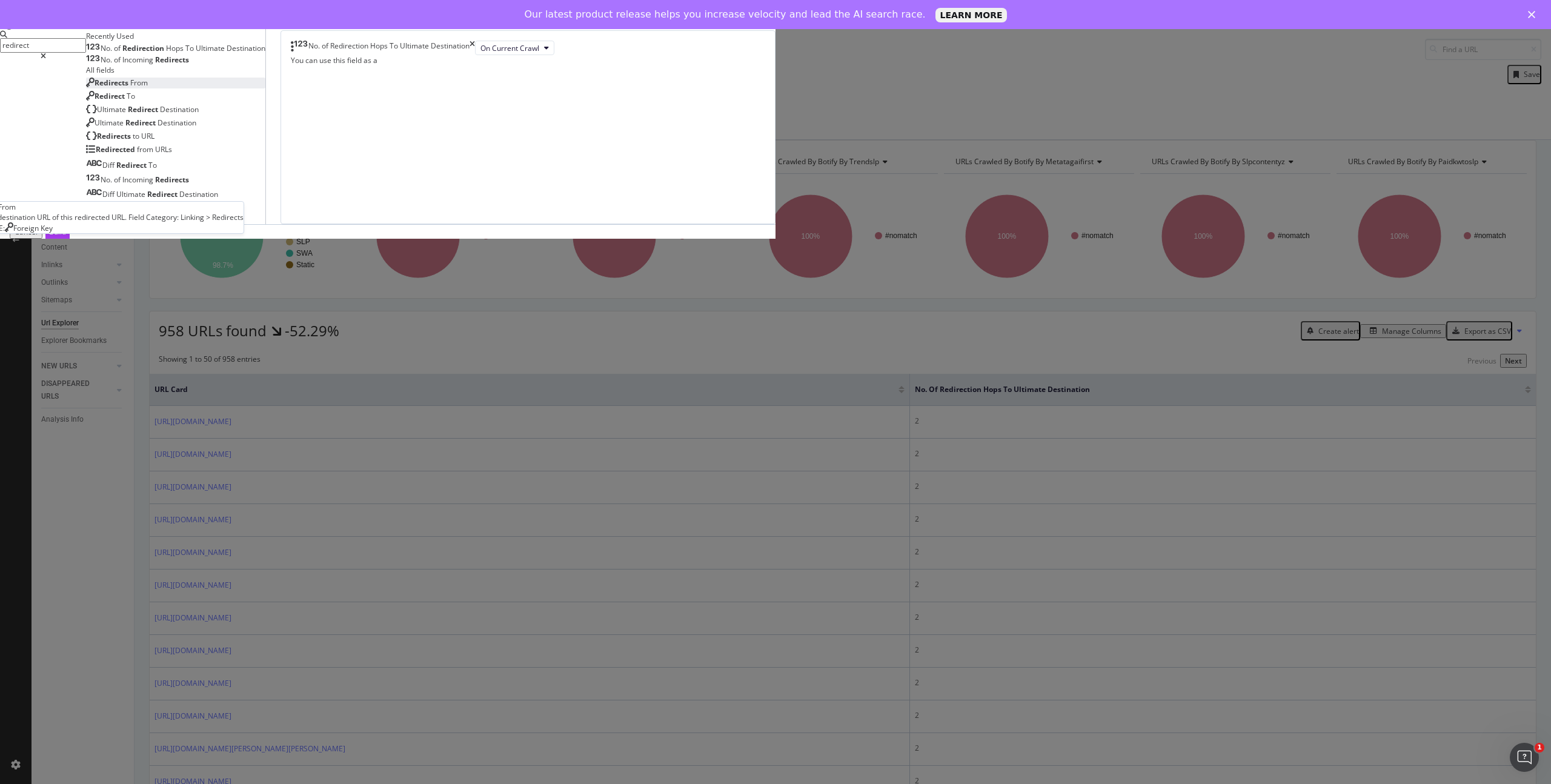
type input "redirect"
click at [130, 88] on span "Redirects" at bounding box center [112, 82] width 36 height 10
click at [126, 101] on span "Redirect" at bounding box center [110, 96] width 32 height 10
click at [407, 73] on div "Select a field (mandatory)" at bounding box center [386, 62] width 43 height 21
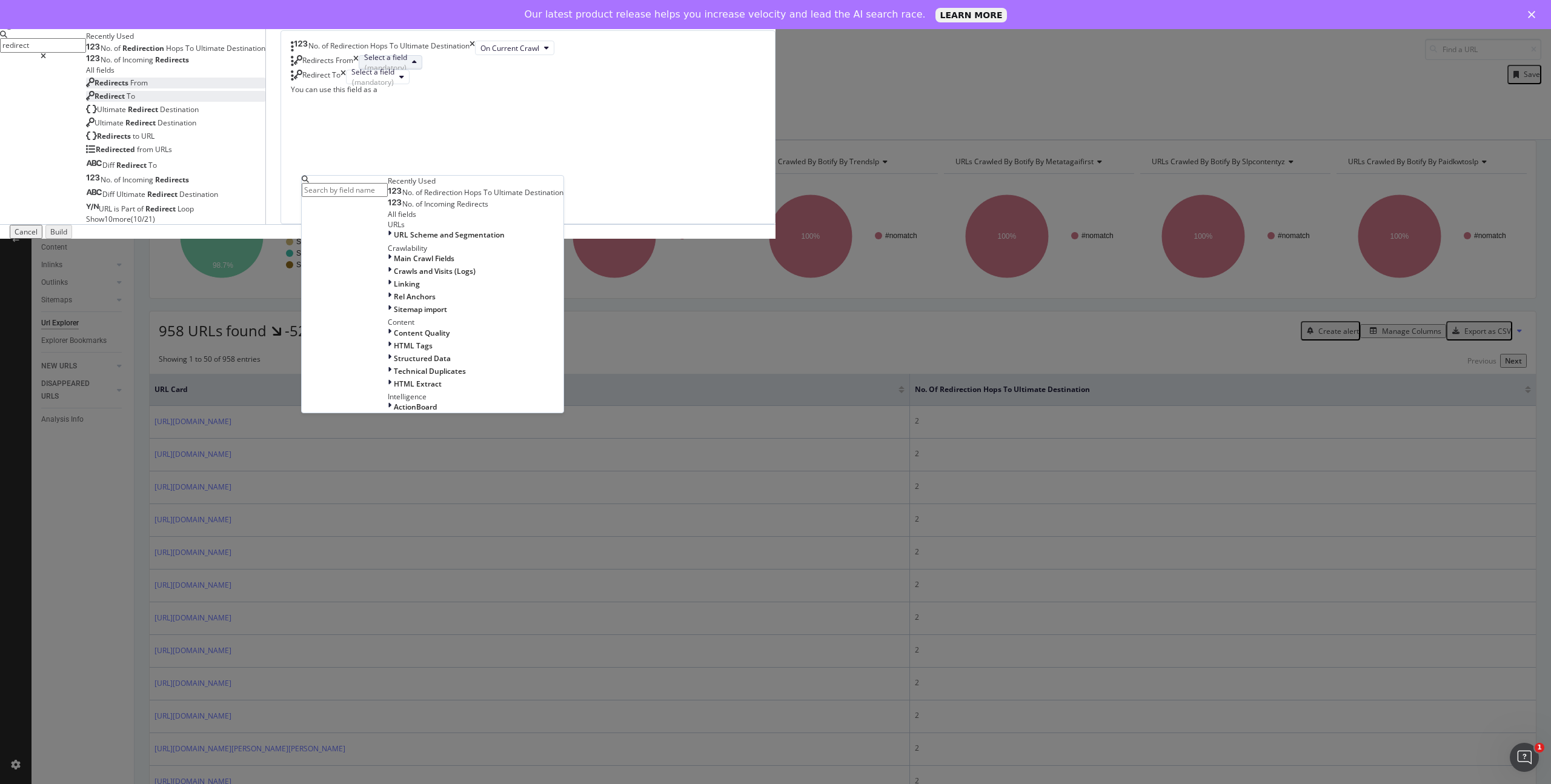
click at [563, 230] on div "URLs" at bounding box center [476, 224] width 175 height 10
click at [505, 240] on span "URL Scheme and Segmentation" at bounding box center [449, 235] width 111 height 10
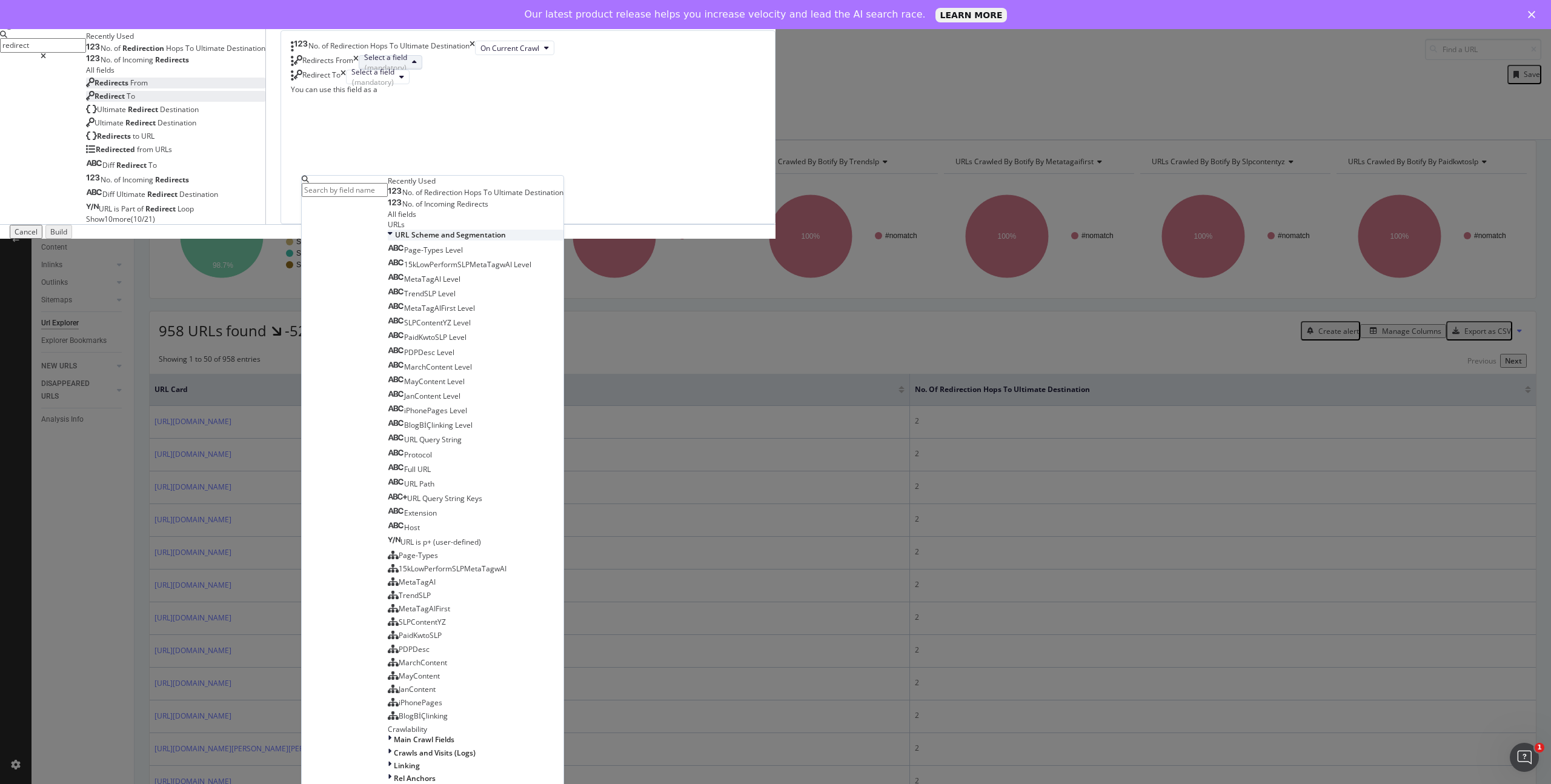
click at [506, 240] on span "URL Scheme and Segmentation" at bounding box center [450, 235] width 111 height 10
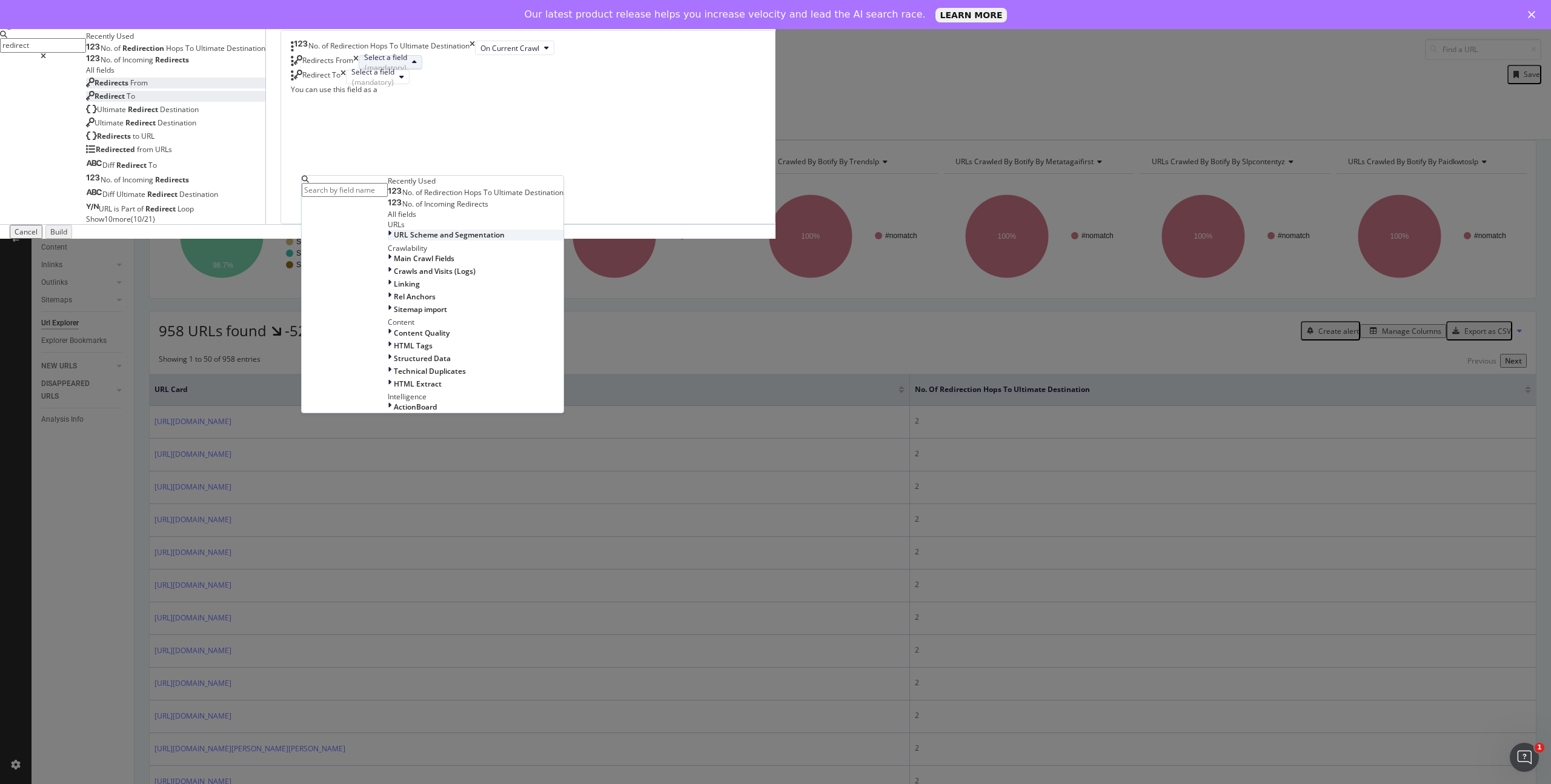
scroll to position [29, 0]
click at [392, 240] on icon "modal" at bounding box center [389, 235] width 4 height 10
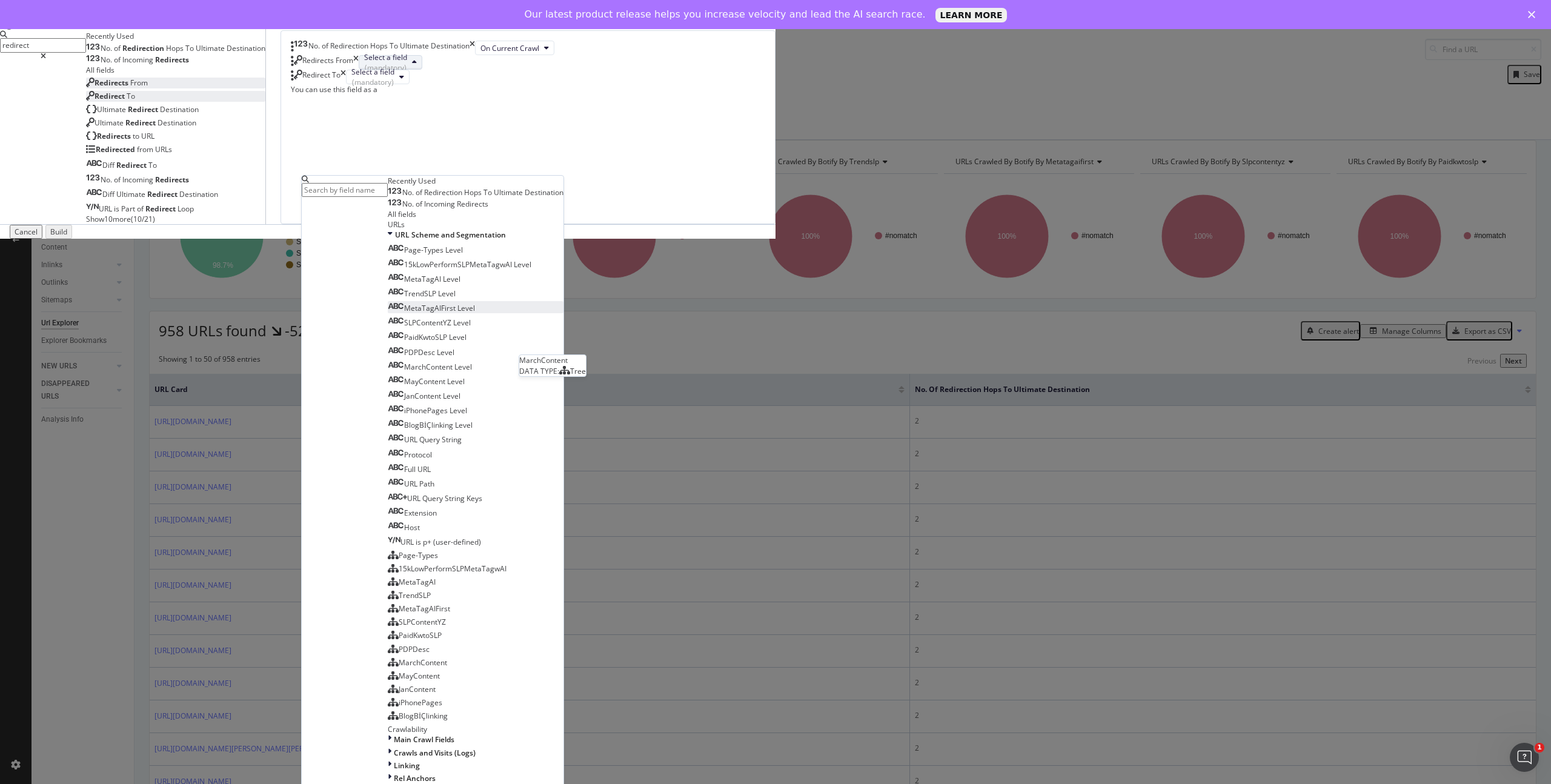
scroll to position [194, 0]
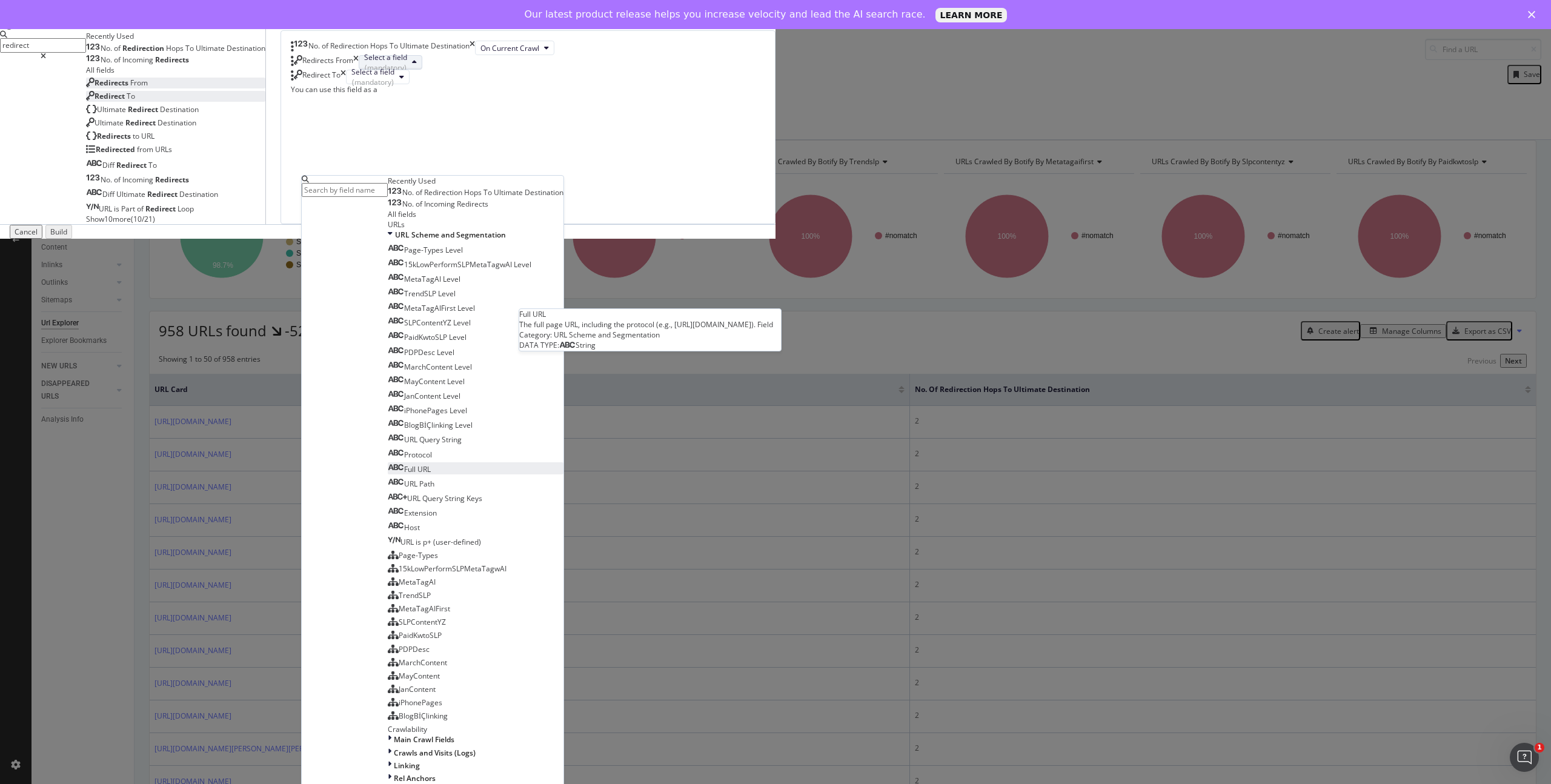
click at [431, 474] on span "Full URL" at bounding box center [409, 469] width 43 height 10
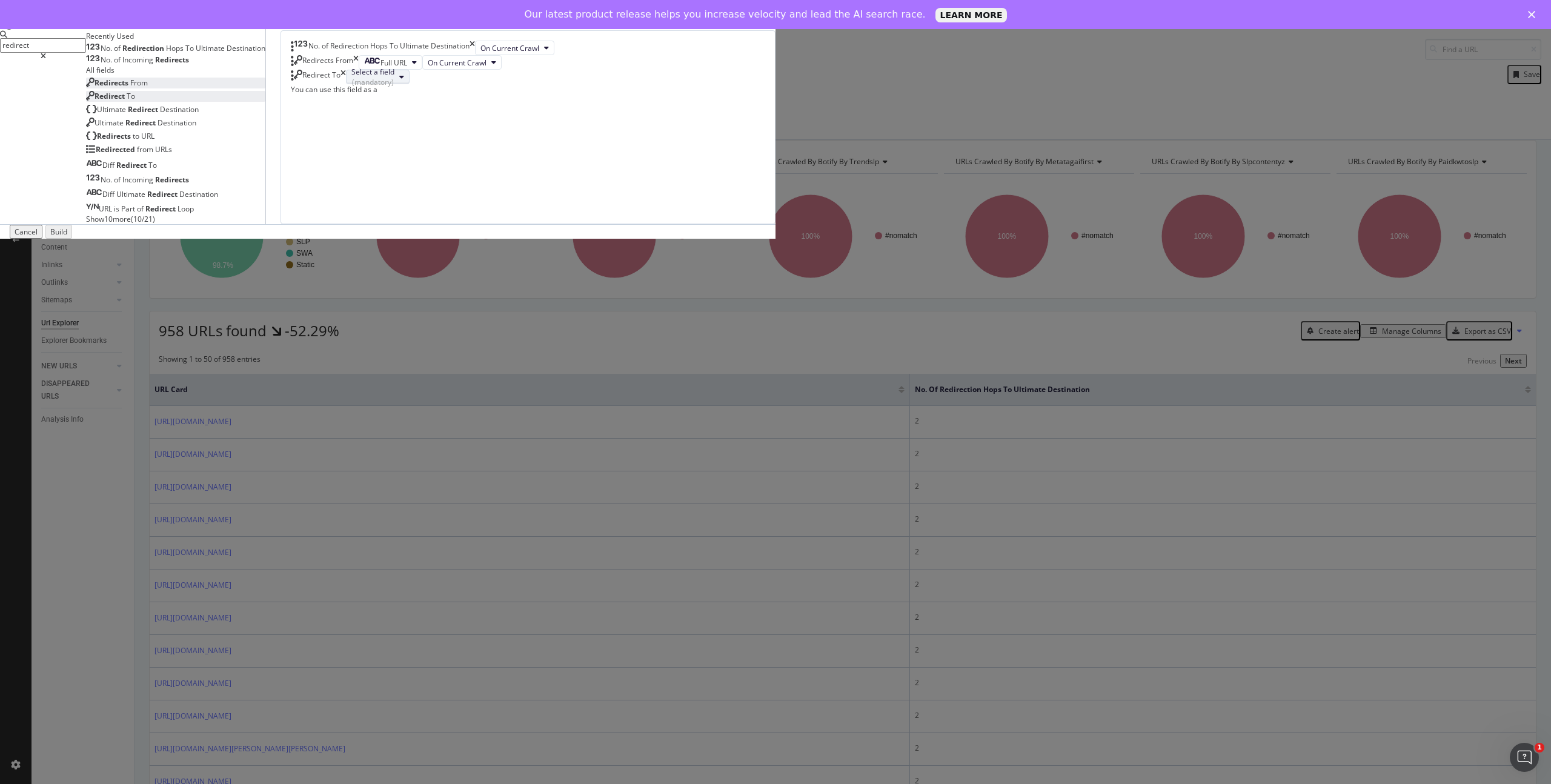
click at [395, 87] on div "(mandatory)" at bounding box center [373, 82] width 43 height 10
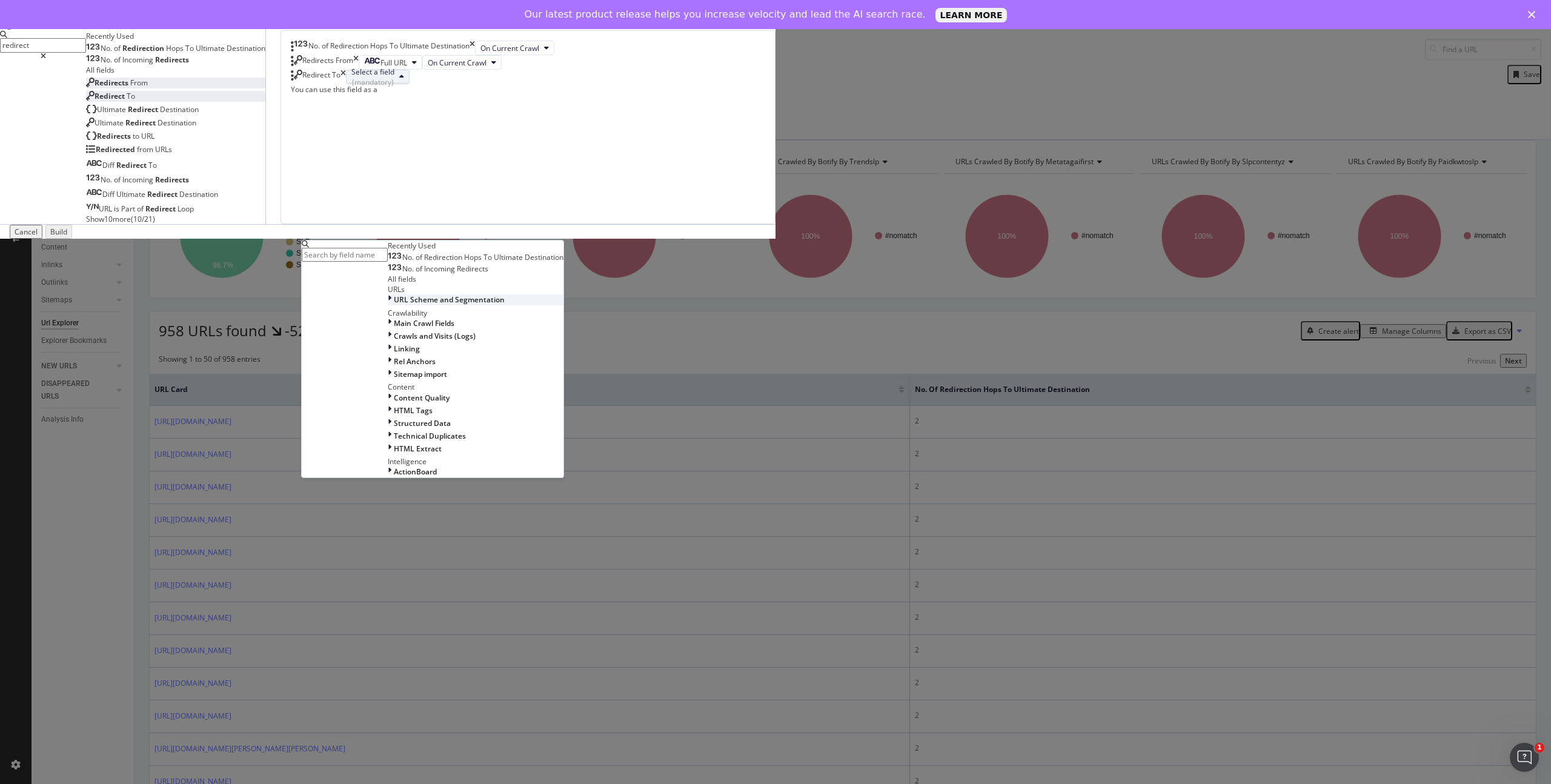
click at [563, 305] on div "URL Scheme and Segmentation" at bounding box center [476, 299] width 175 height 10
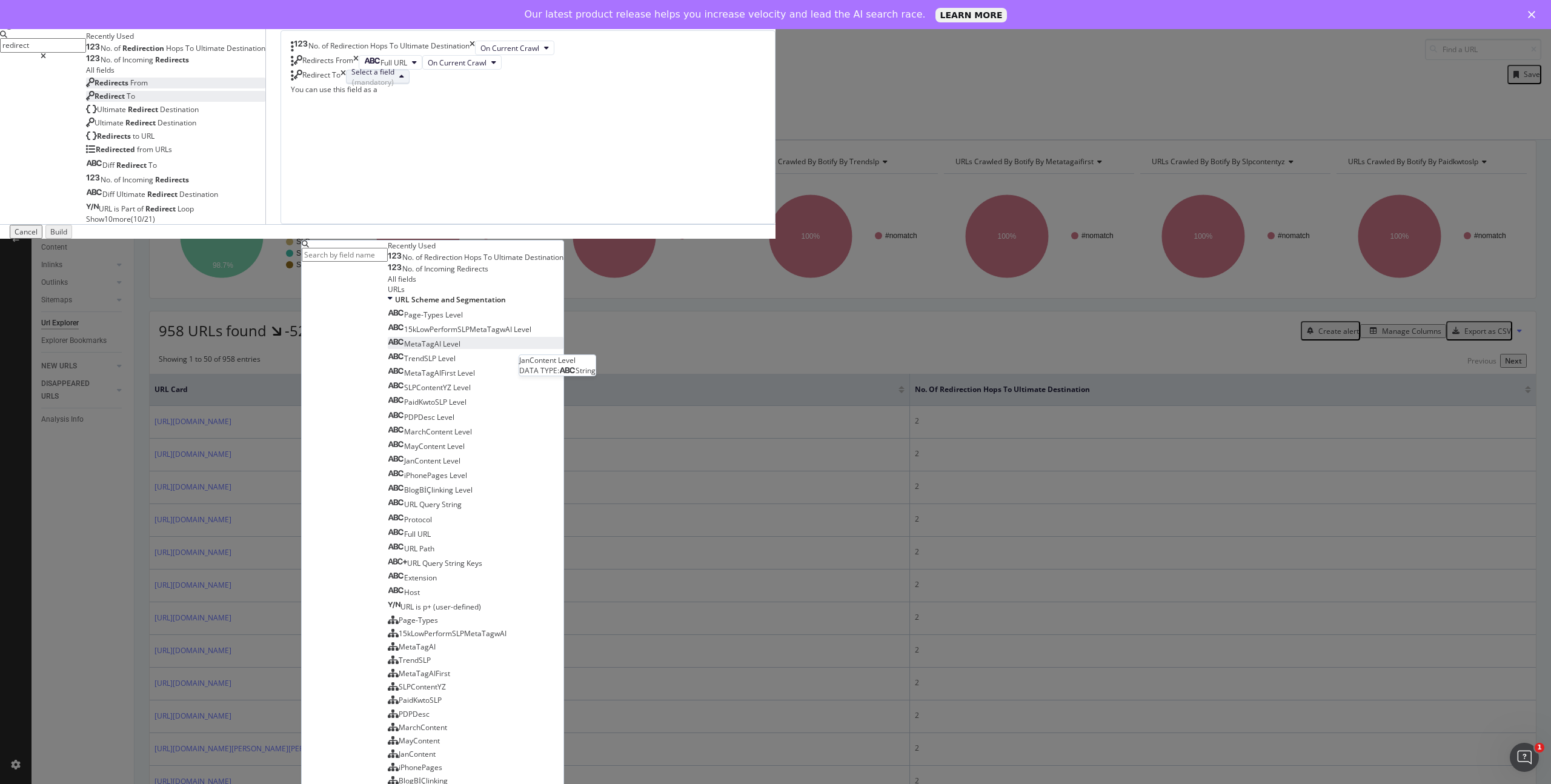
scroll to position [171, 0]
click at [431, 540] on span "Full URL" at bounding box center [409, 534] width 43 height 10
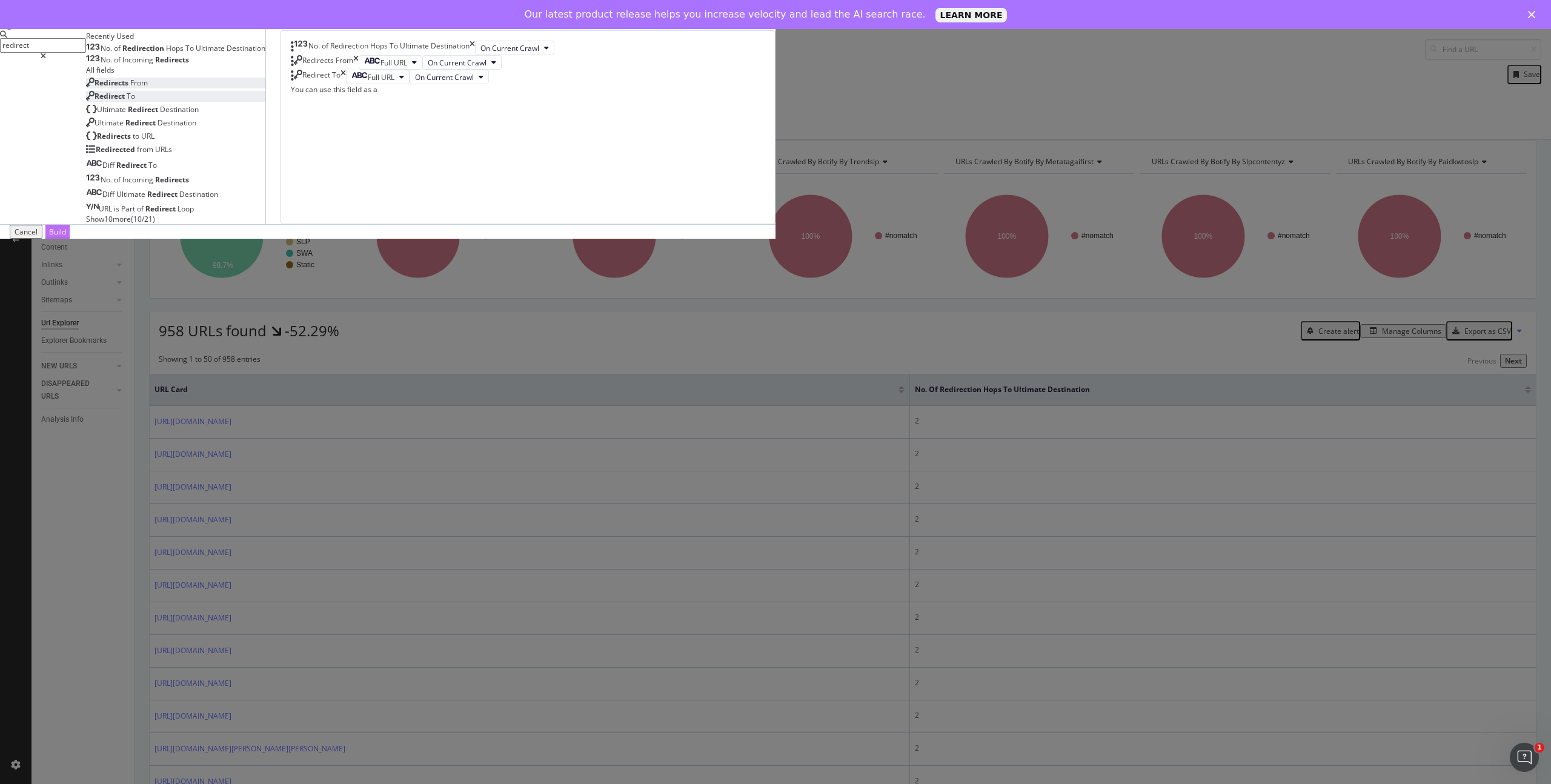
click at [66, 237] on div "Build" at bounding box center [57, 232] width 17 height 10
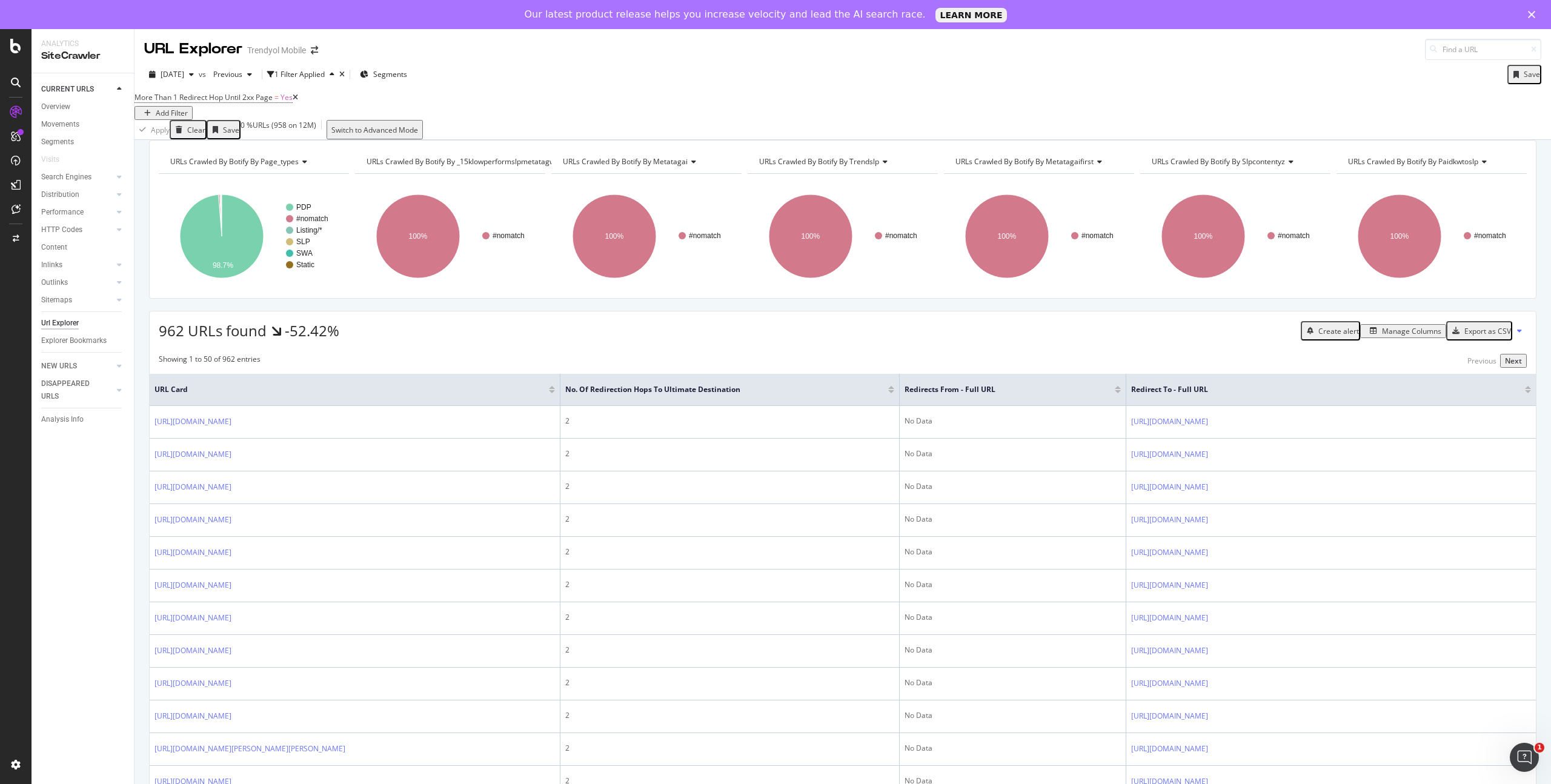
click at [188, 108] on div "Add Filter" at bounding box center [172, 113] width 32 height 10
click at [591, 96] on div "More Than 1 Redirect Hop Until 2xx Page = Yes Add Filter" at bounding box center [843, 105] width 1416 height 31
click at [188, 108] on div "Add Filter" at bounding box center [172, 113] width 32 height 10
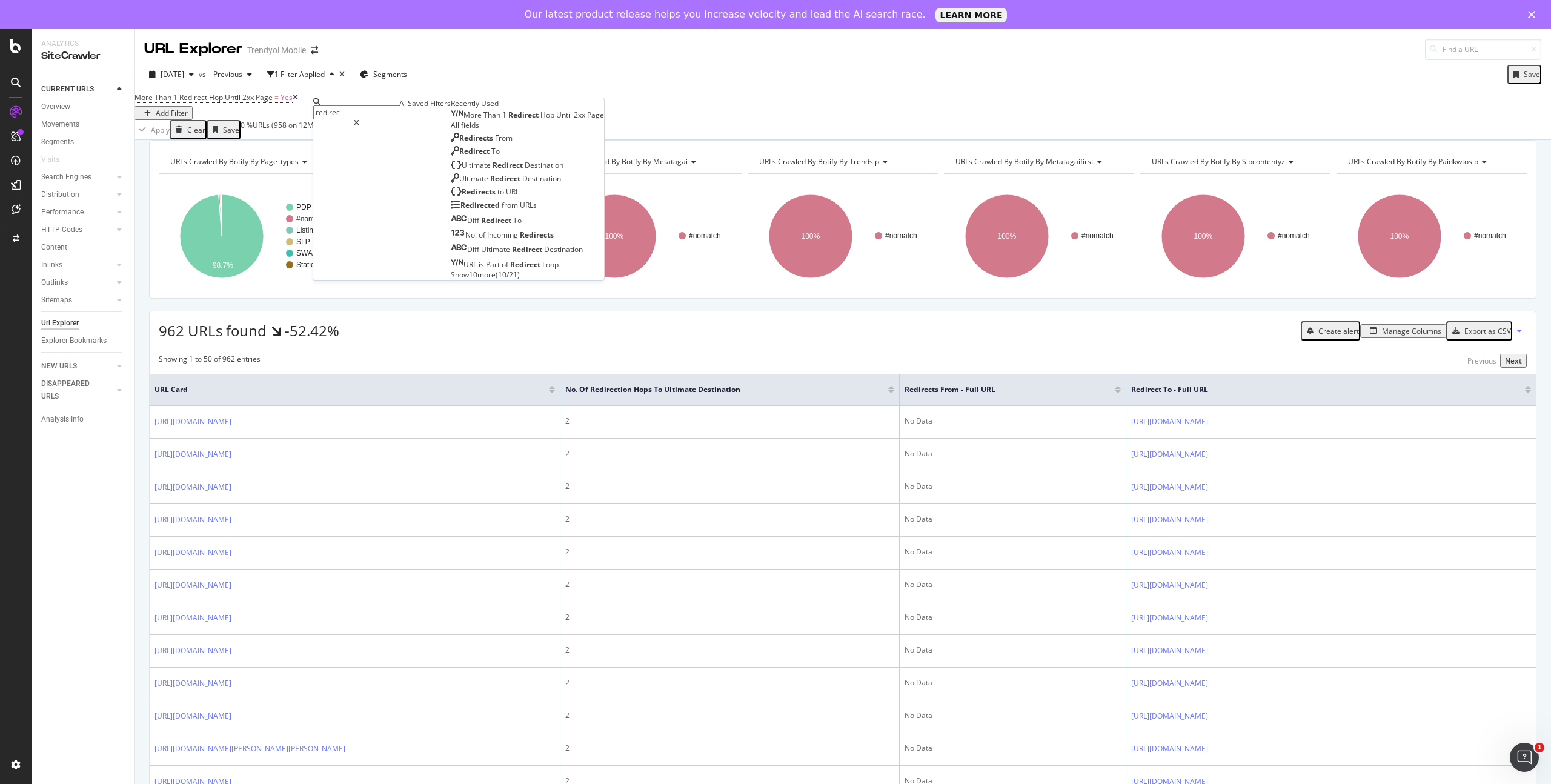
type input "redirect"
click at [451, 280] on span "Show 10 more" at bounding box center [473, 275] width 45 height 10
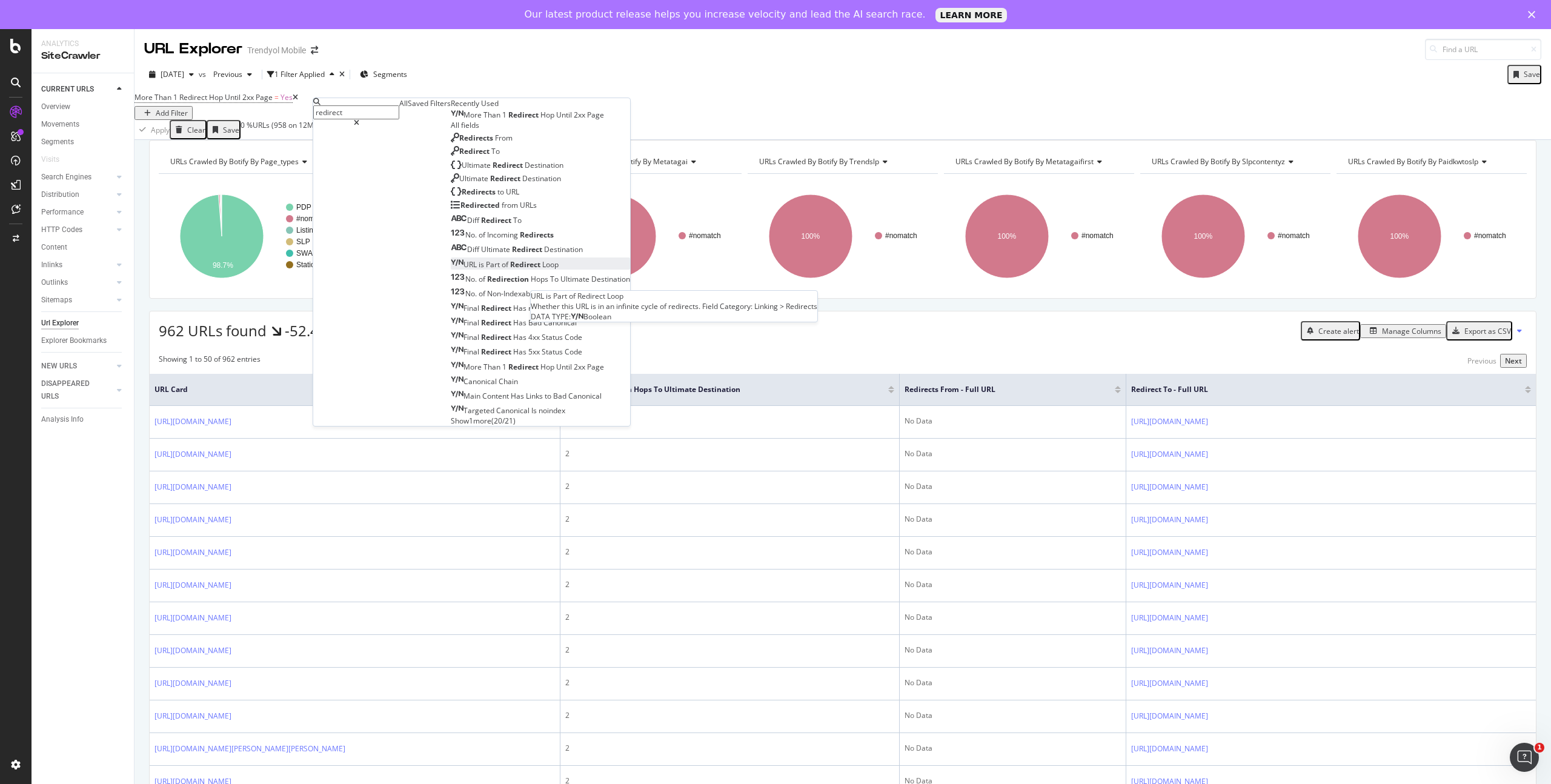
scroll to position [90, 0]
click at [451, 284] on div "No. of Redirection Hops To Ultimate Destination" at bounding box center [540, 279] width 179 height 10
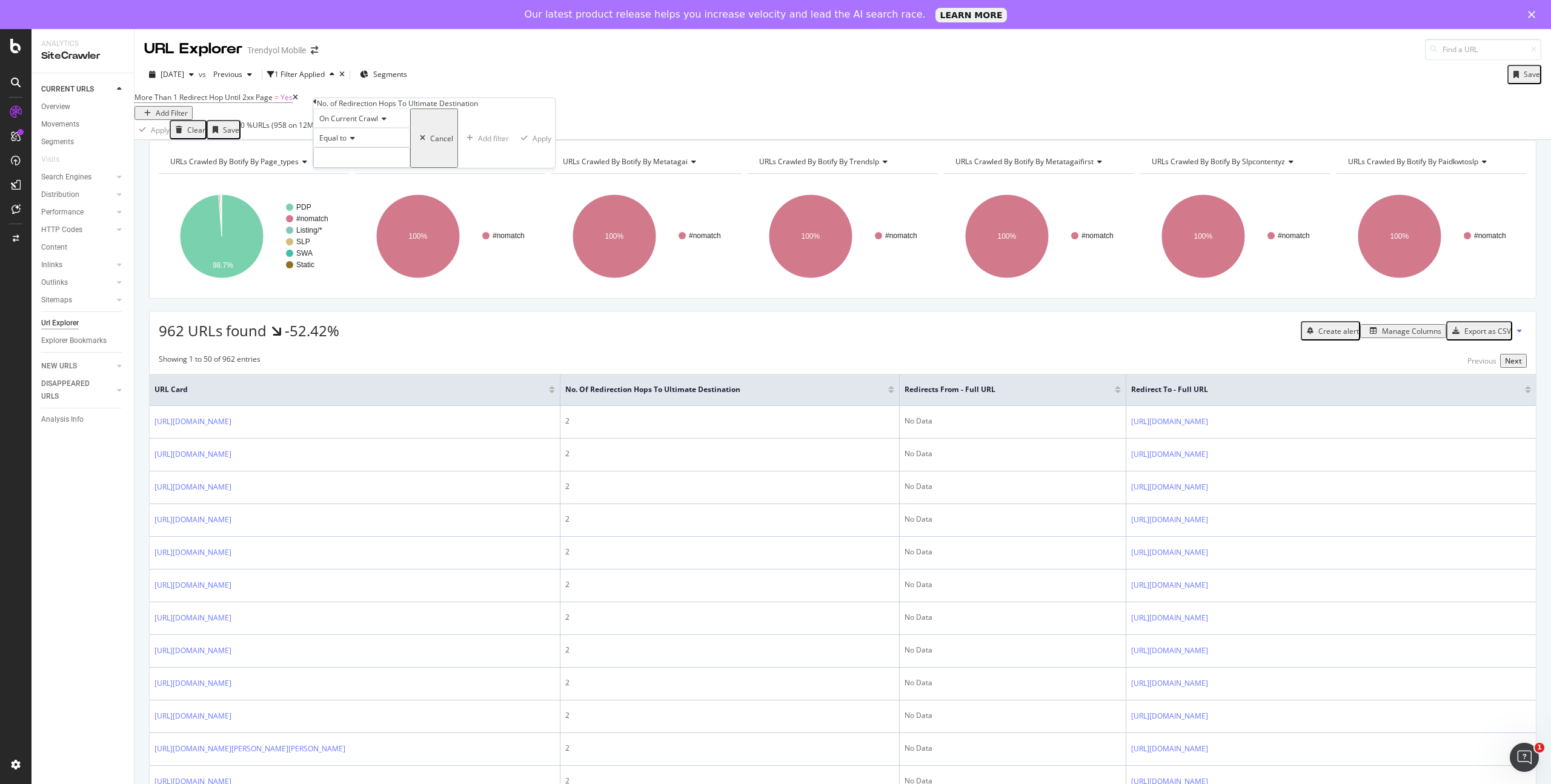
click at [361, 147] on div "Equal to" at bounding box center [361, 137] width 97 height 19
click at [360, 210] on span "Greater than" at bounding box center [338, 205] width 44 height 10
click at [392, 168] on input "number" at bounding box center [361, 158] width 97 height 21
type input "3"
type input "2"
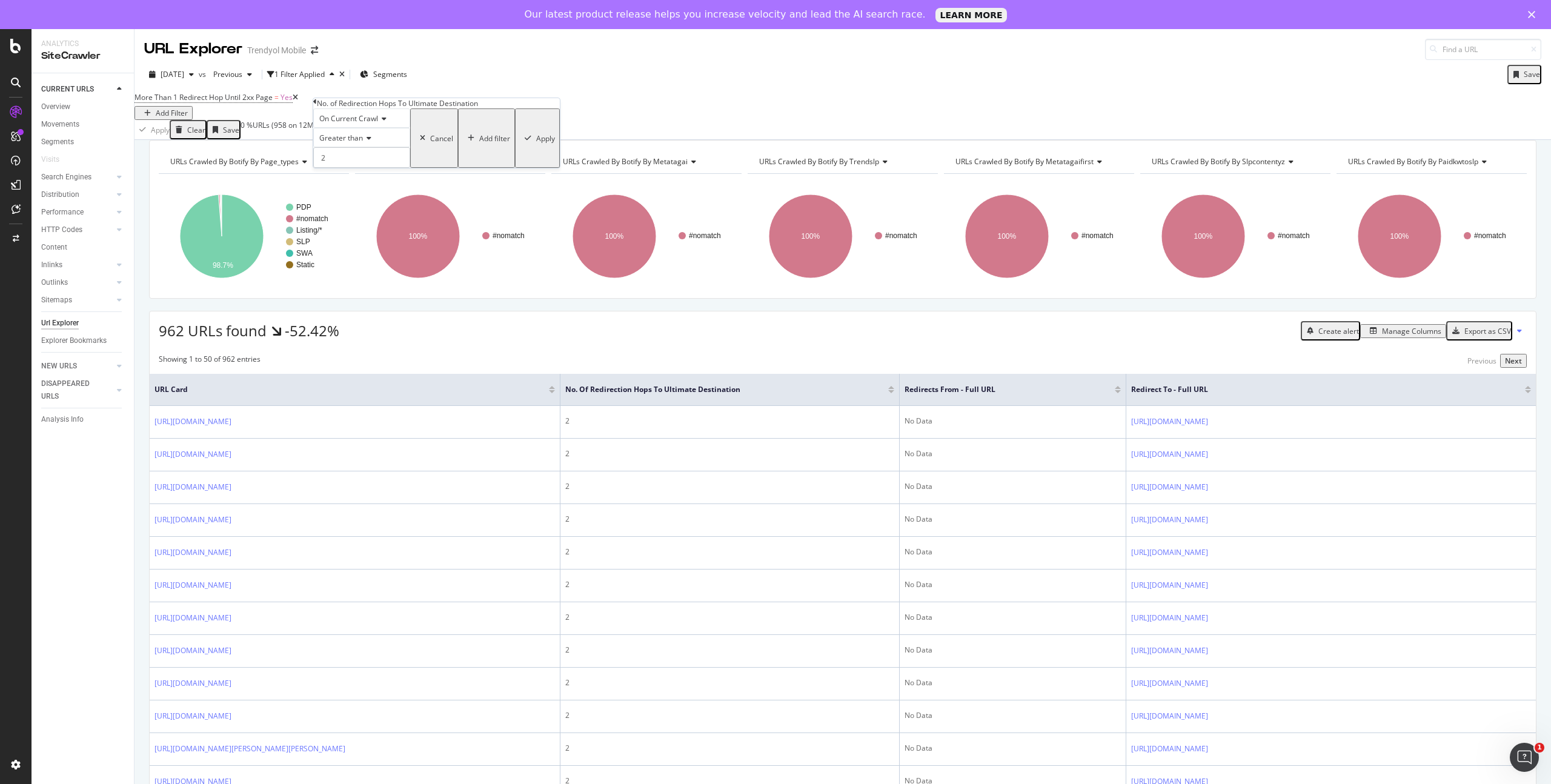
click at [536, 143] on div "Apply" at bounding box center [545, 138] width 19 height 10
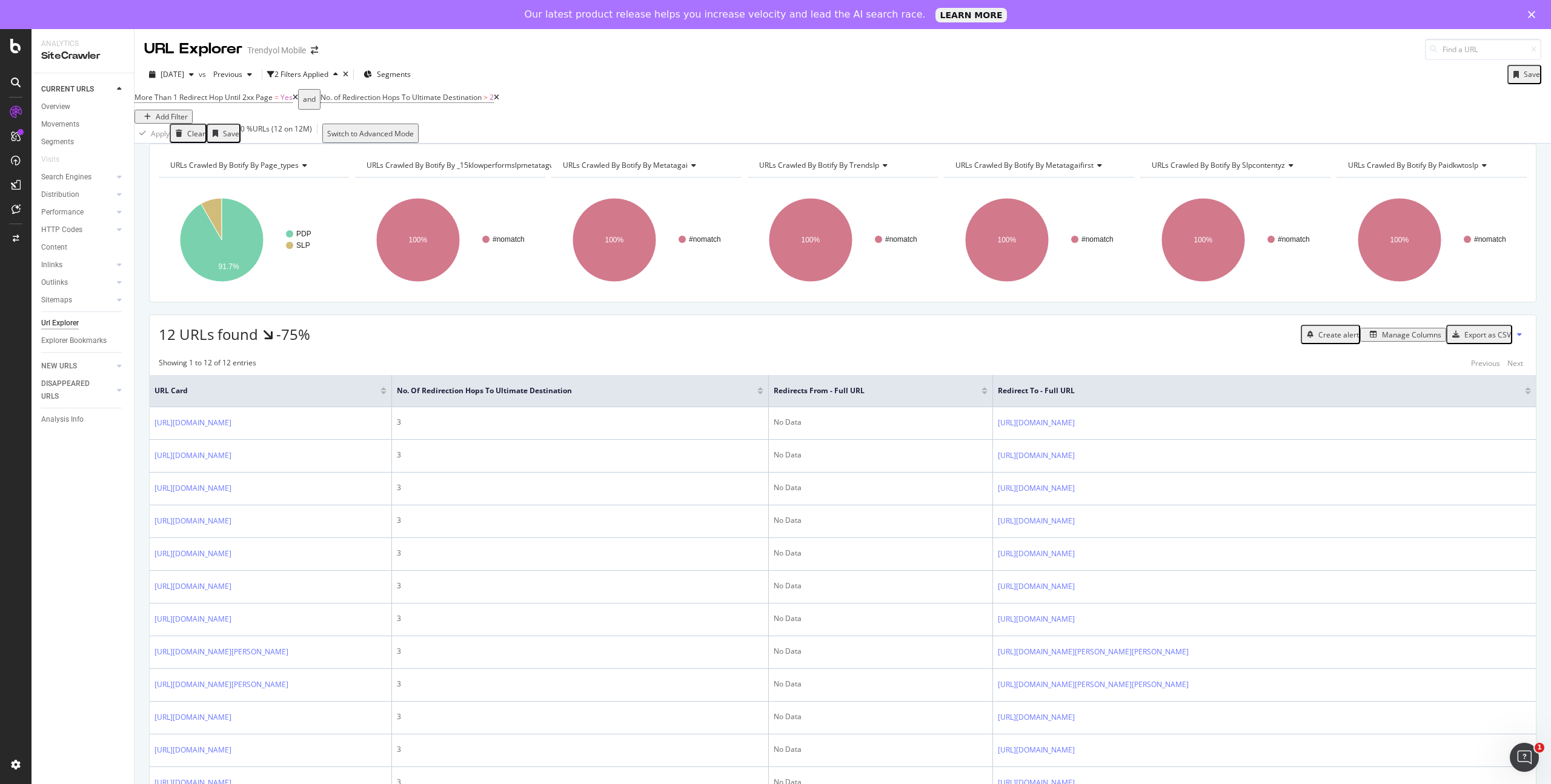
click at [298, 101] on icon at bounding box center [295, 97] width 5 height 7
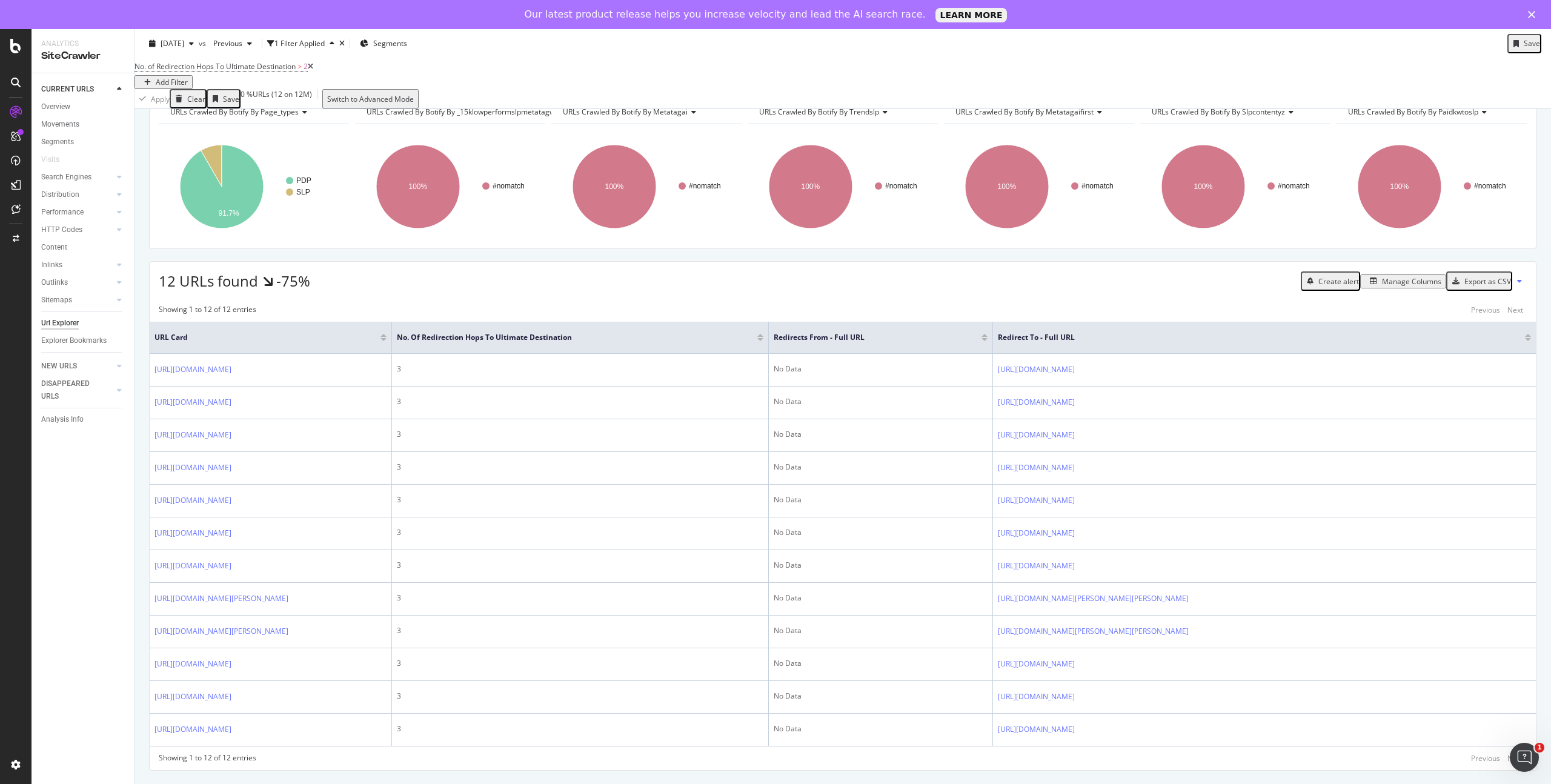
scroll to position [251, 0]
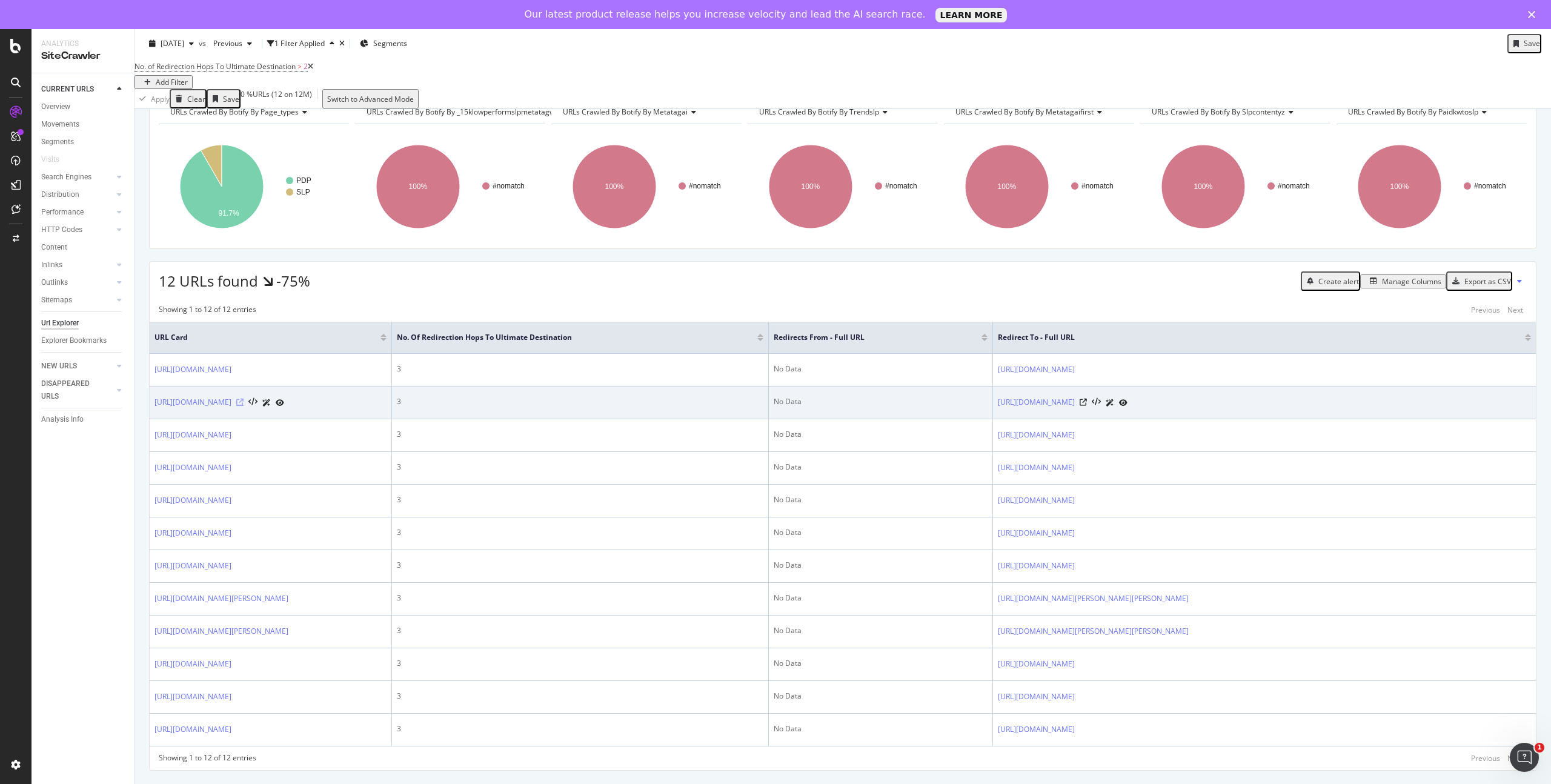
click at [244, 398] on icon at bounding box center [240, 402] width 7 height 7
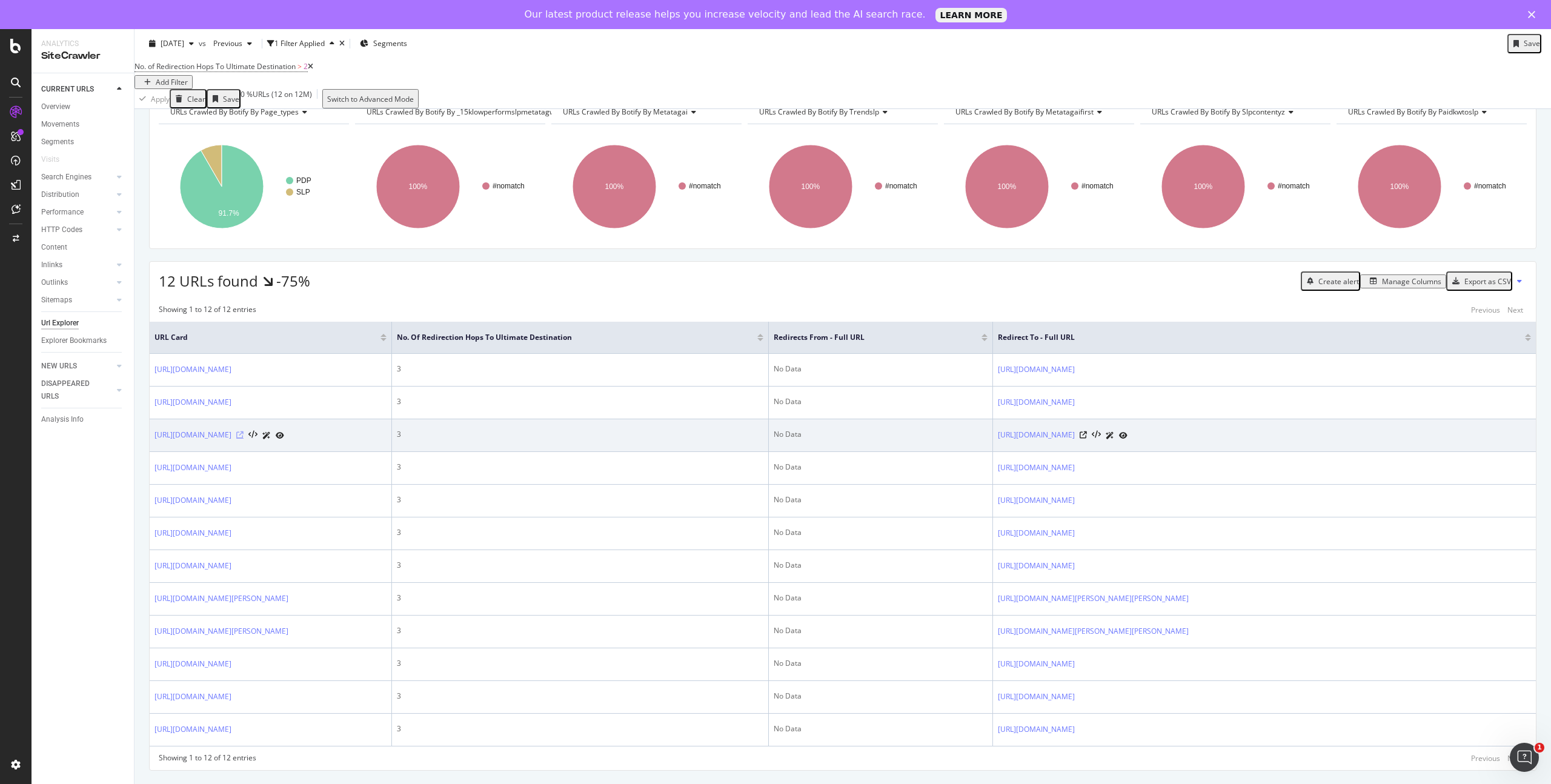
click at [244, 431] on icon at bounding box center [240, 435] width 7 height 7
drag, startPoint x: 336, startPoint y: 282, endPoint x: 150, endPoint y: 262, distance: 187.1
click at [150, 419] on td "[URL][DOMAIN_NAME]" at bounding box center [271, 435] width 242 height 33
copy link "[URL][DOMAIN_NAME]"
click at [1087, 431] on icon at bounding box center [1084, 435] width 7 height 7
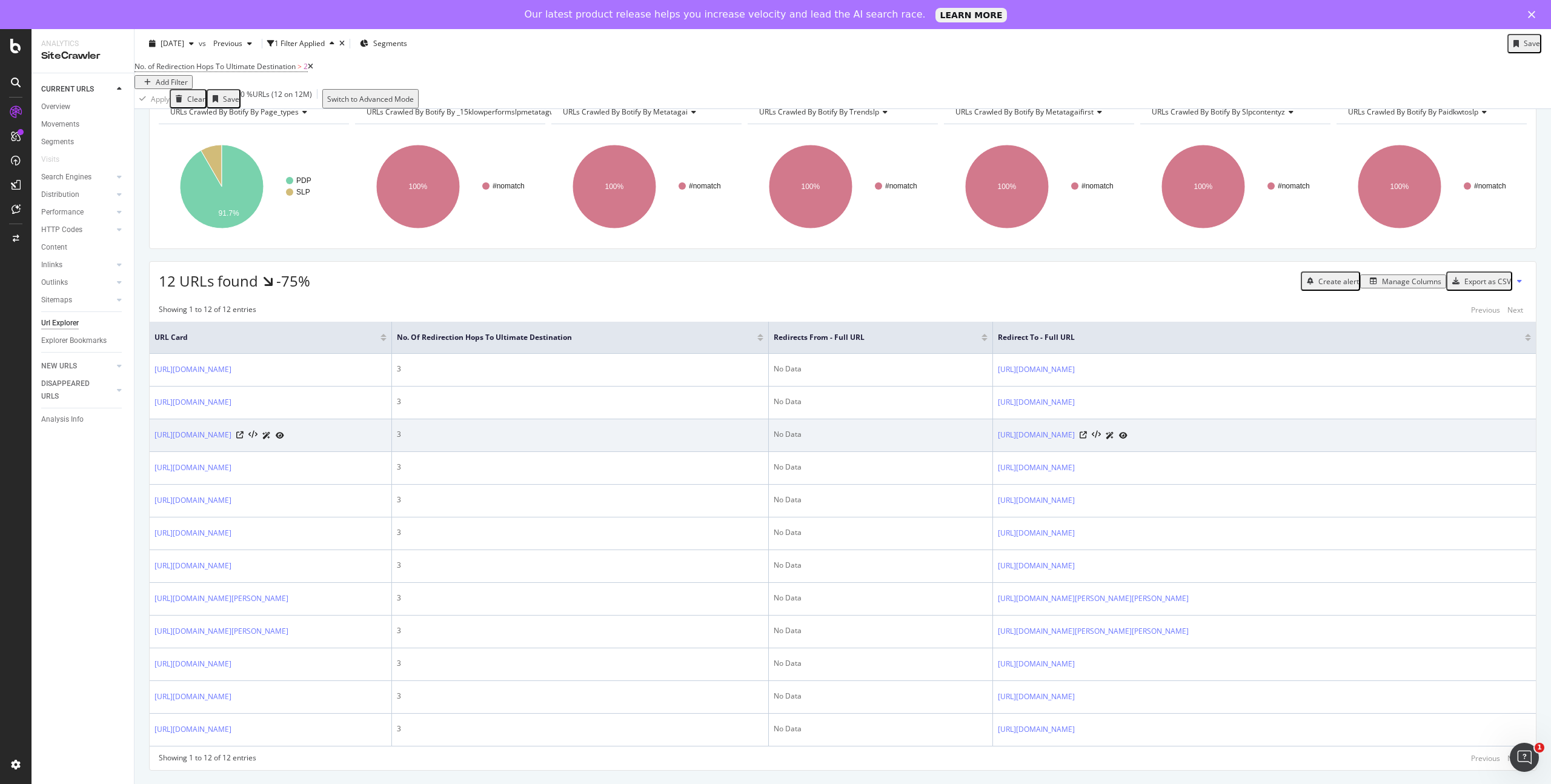
drag, startPoint x: 1367, startPoint y: 266, endPoint x: 994, endPoint y: 259, distance: 373.1
click at [994, 419] on td "[URL][DOMAIN_NAME]" at bounding box center [1264, 435] width 543 height 33
copy link "[URL][DOMAIN_NAME]"
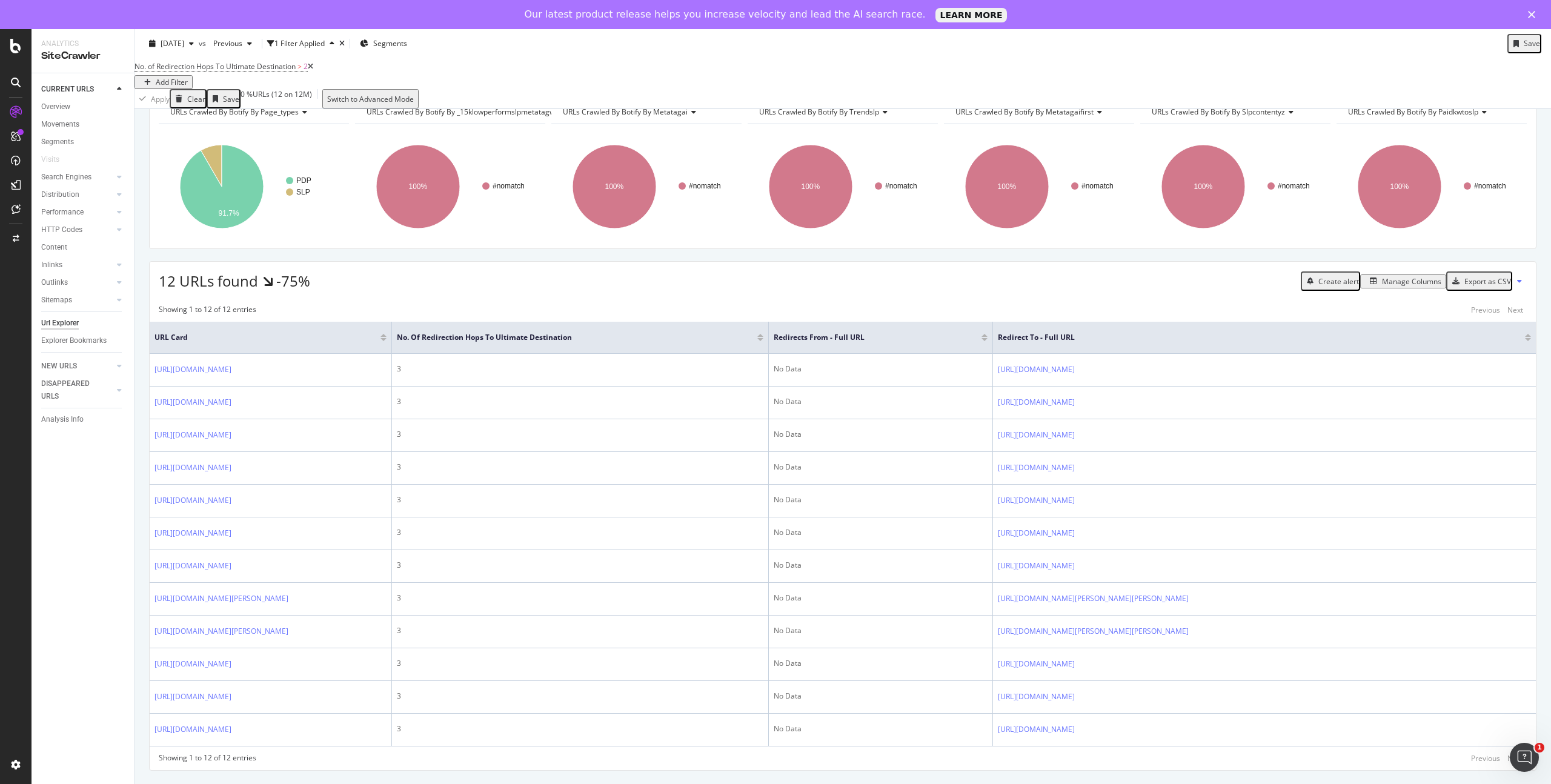
click at [106, 458] on div "CURRENT URLS Overview Movements Segments Visits Search Engines Top Charts Segme…" at bounding box center [82, 443] width 103 height 739
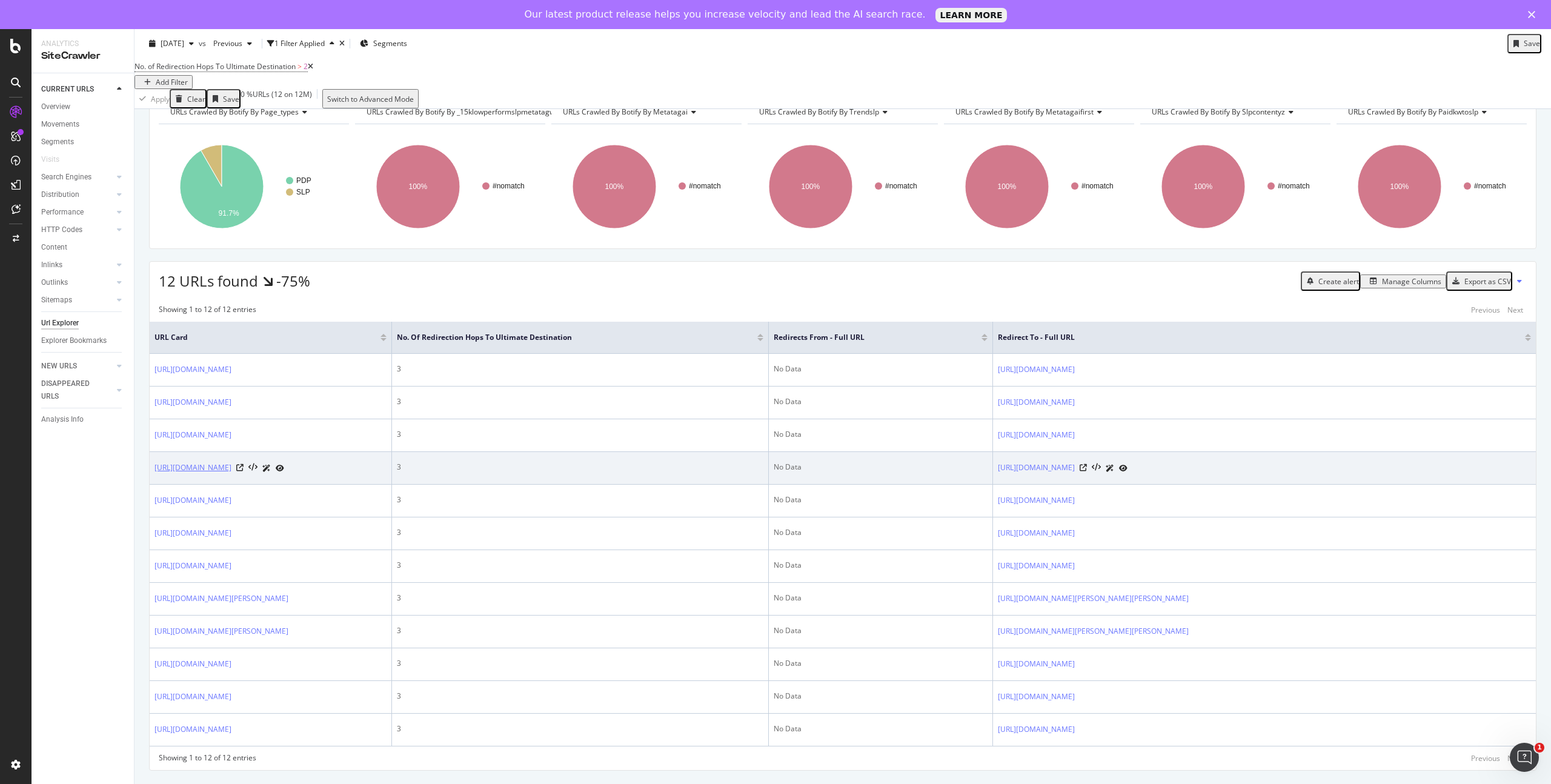
click at [231, 461] on link "[URL][DOMAIN_NAME]" at bounding box center [193, 467] width 77 height 12
drag, startPoint x: 348, startPoint y: 329, endPoint x: 155, endPoint y: 315, distance: 193.5
click at [155, 461] on div "[URL][DOMAIN_NAME]" at bounding box center [219, 467] width 129 height 13
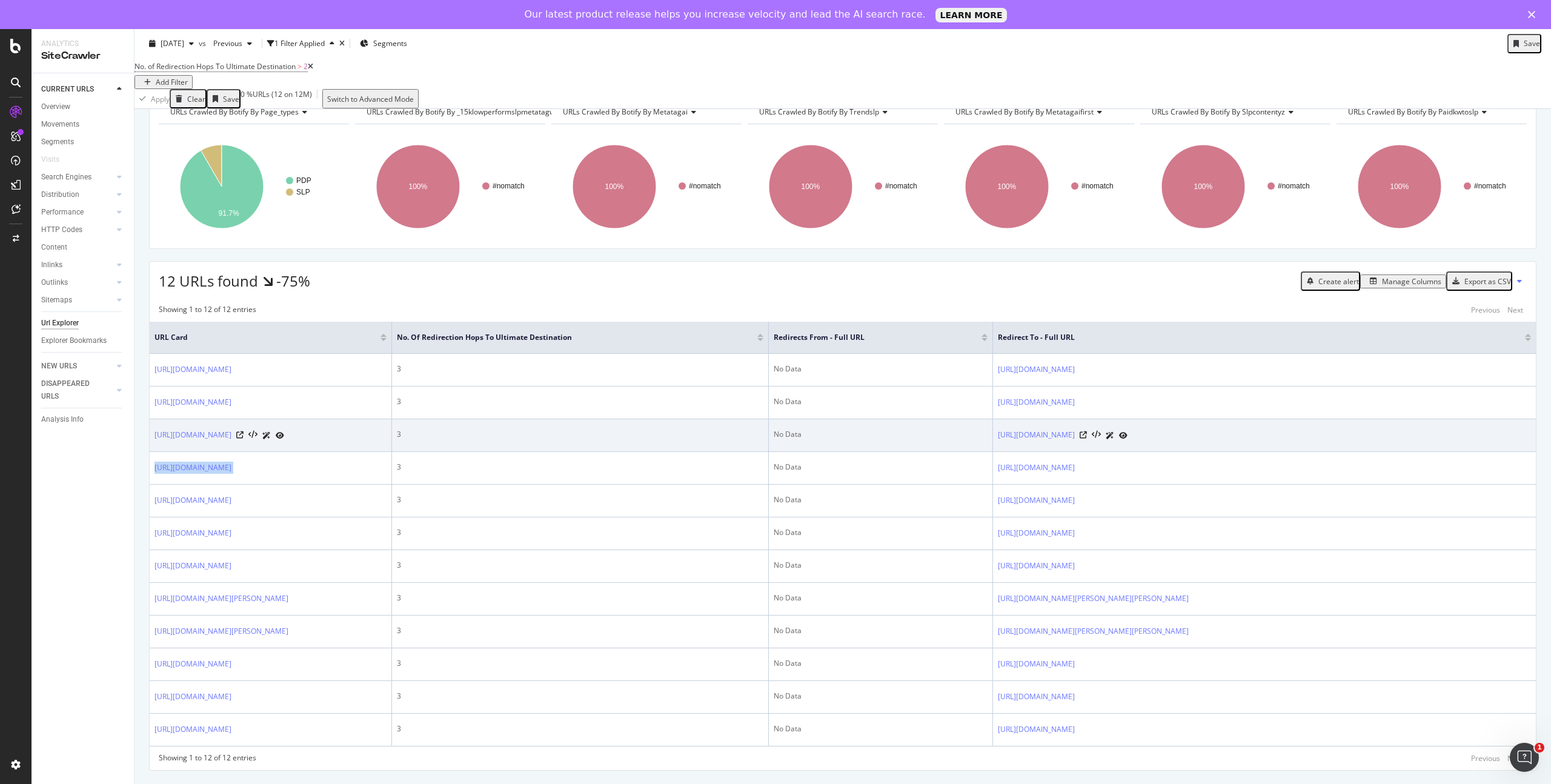
copy div "[URL][DOMAIN_NAME]"
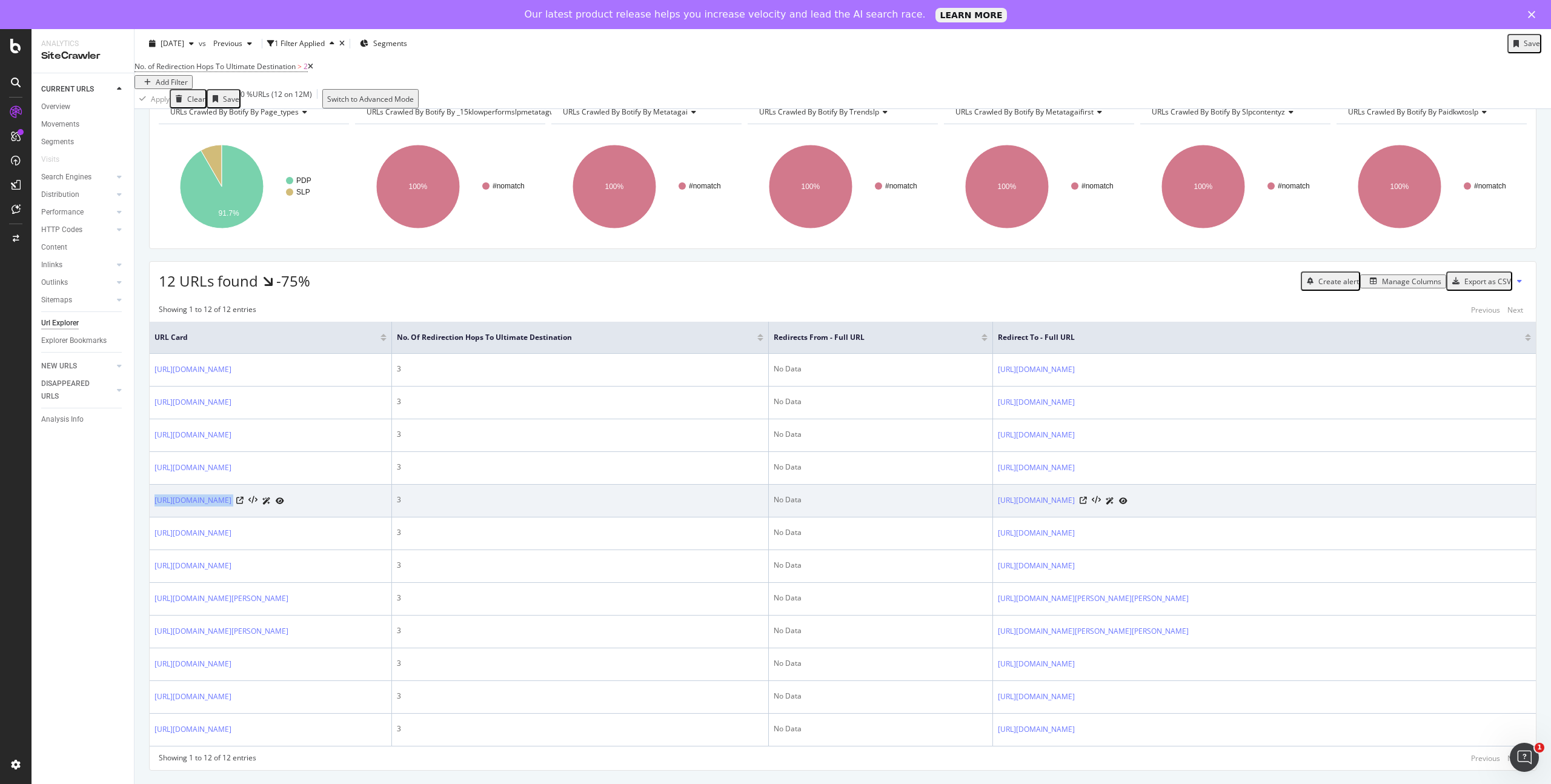
drag, startPoint x: 354, startPoint y: 388, endPoint x: 152, endPoint y: 358, distance: 204.2
click at [152, 485] on td "[URL][DOMAIN_NAME]" at bounding box center [271, 501] width 242 height 33
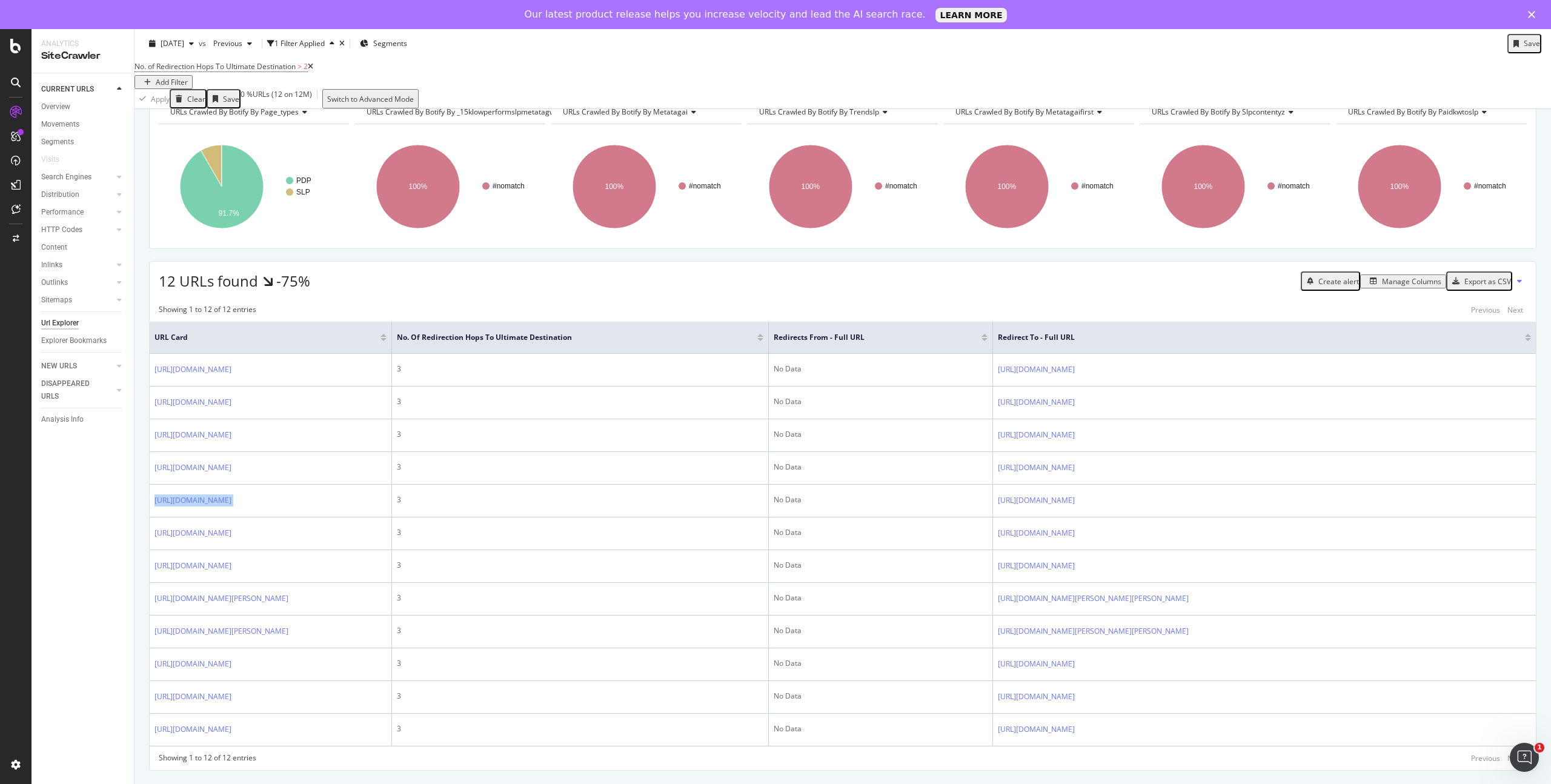
copy div "[URL][DOMAIN_NAME]"
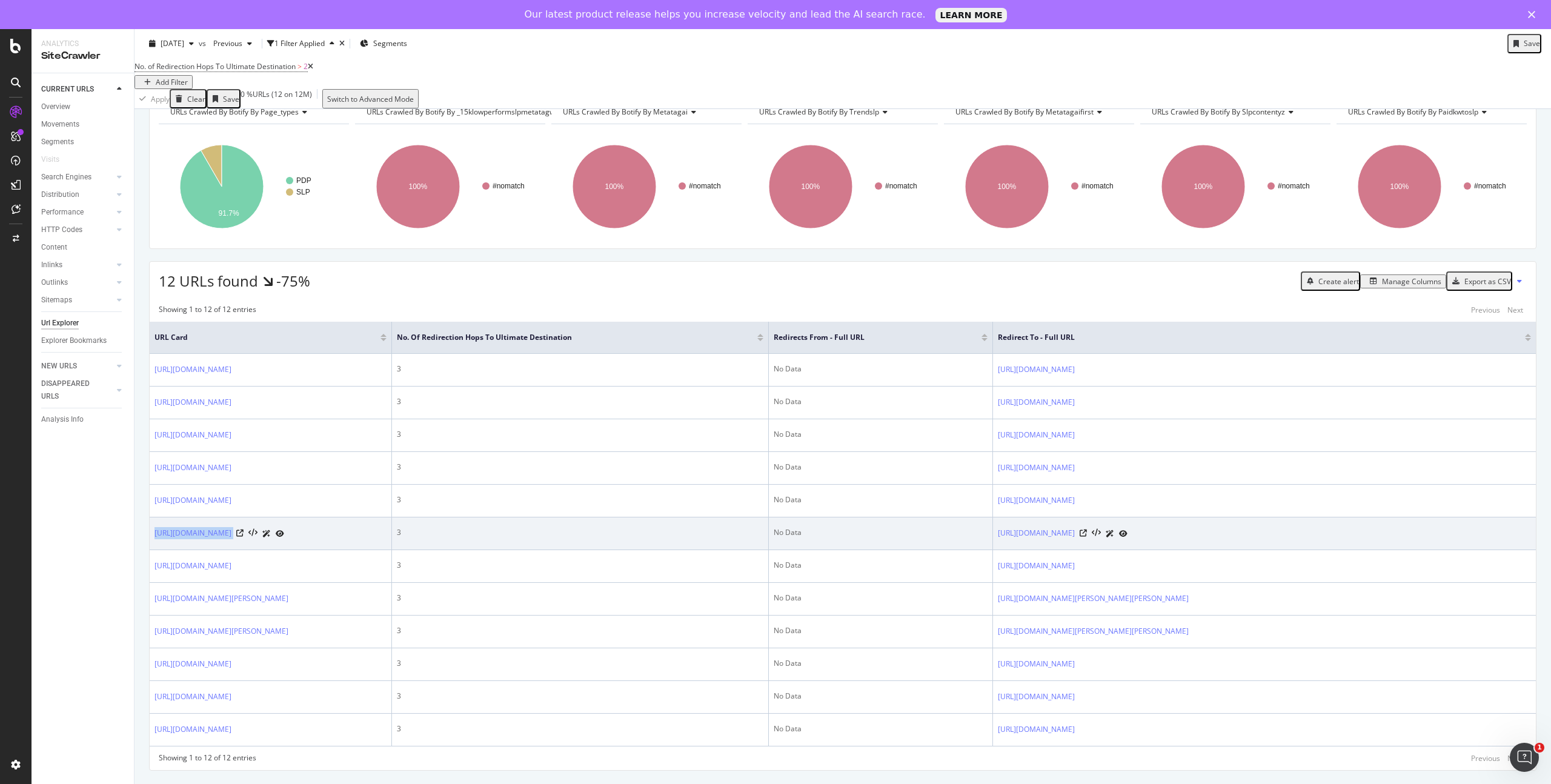
drag, startPoint x: 363, startPoint y: 443, endPoint x: 152, endPoint y: 415, distance: 212.8
click at [152, 517] on td "[URL][DOMAIN_NAME]" at bounding box center [271, 534] width 242 height 33
copy div "[URL][DOMAIN_NAME]"
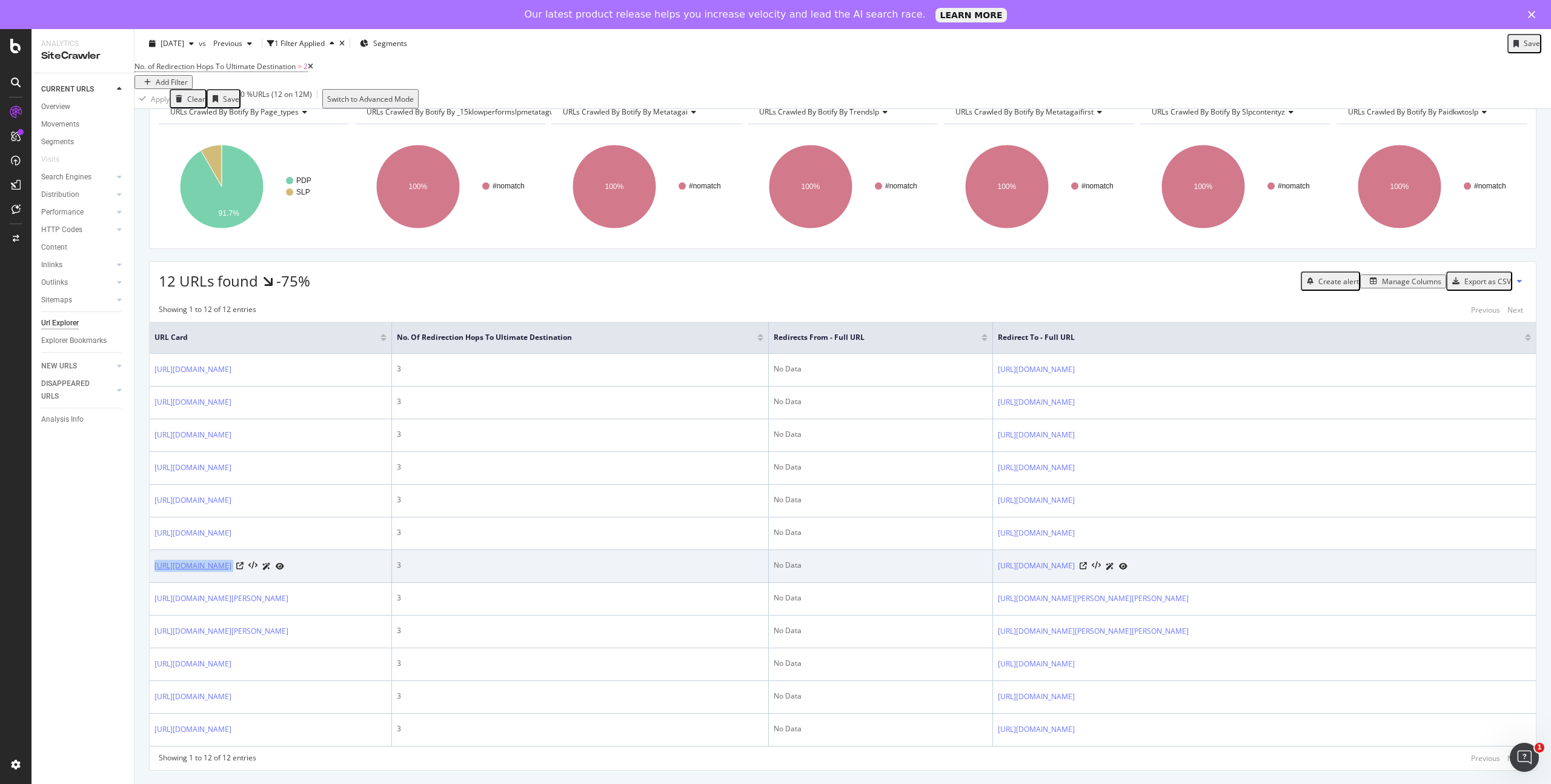
drag, startPoint x: 378, startPoint y: 487, endPoint x: 154, endPoint y: 471, distance: 224.6
click at [155, 560] on div "[URL][DOMAIN_NAME]" at bounding box center [219, 566] width 129 height 13
copy div "[URL][DOMAIN_NAME]"
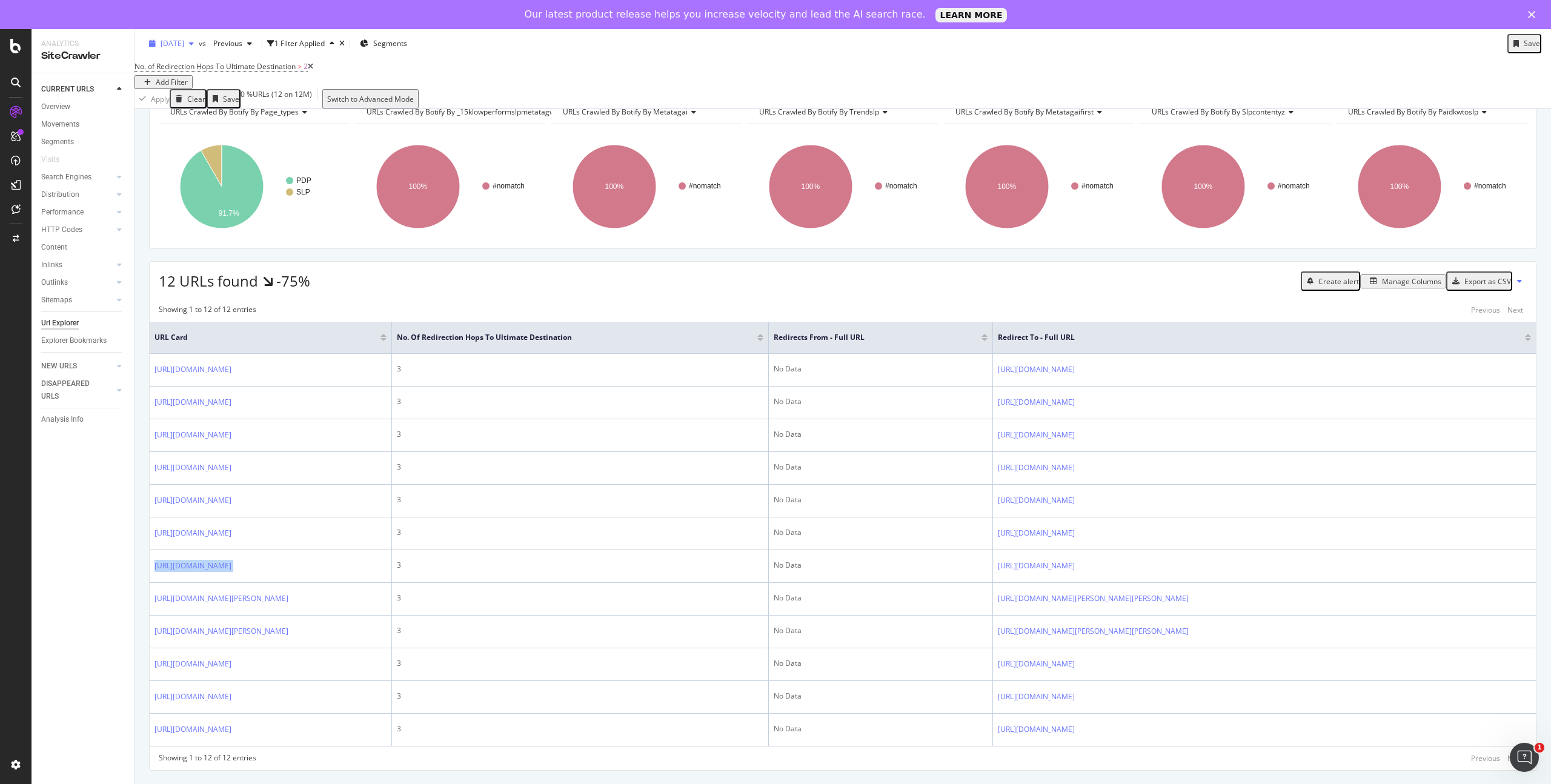
click at [194, 42] on icon "button" at bounding box center [191, 44] width 5 height 7
click at [477, 74] on div "No. of Redirection Hops To Ultimate Destination > 2 Add Filter" at bounding box center [843, 74] width 1416 height 31
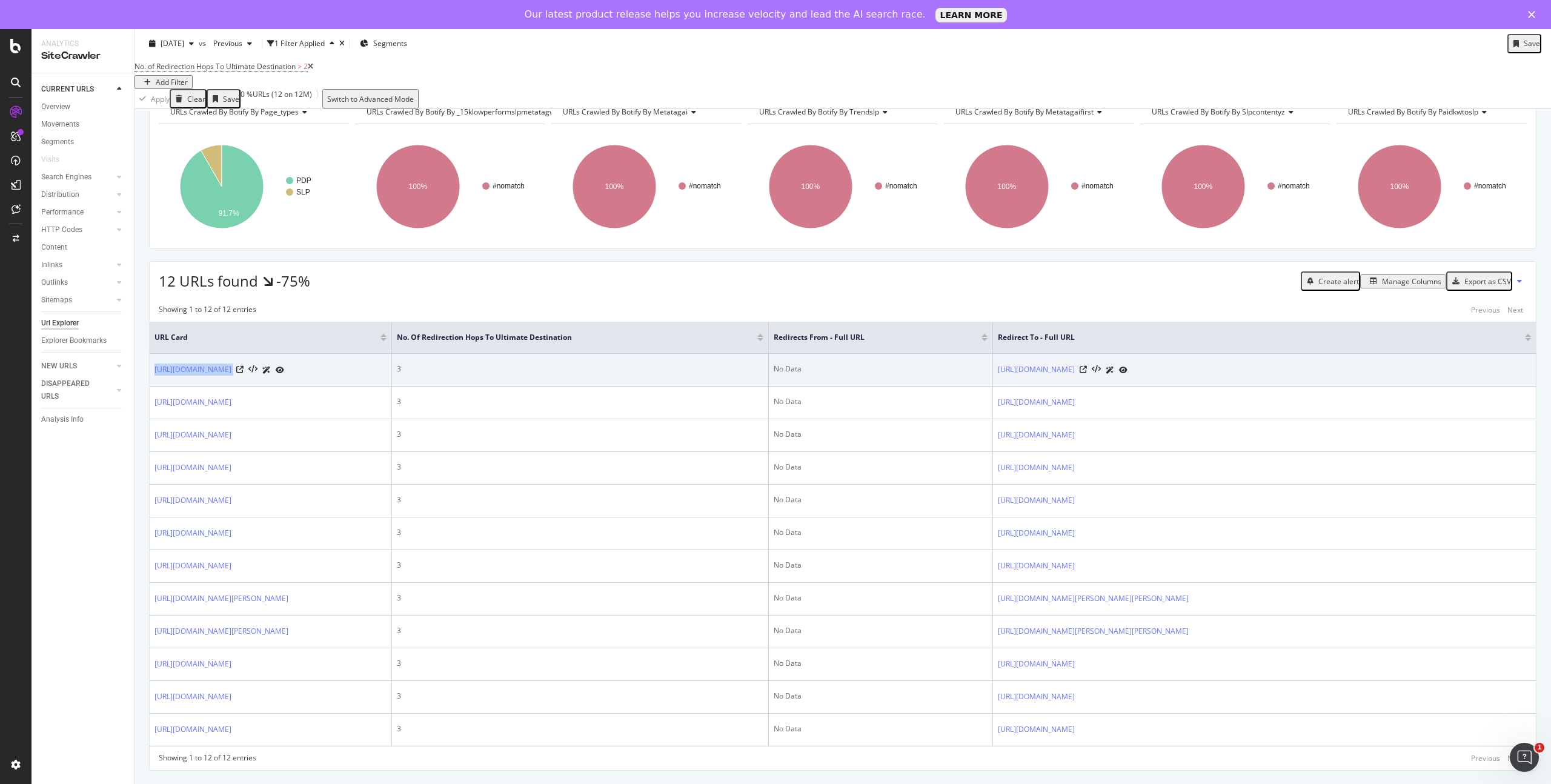
drag, startPoint x: 383, startPoint y: 201, endPoint x: 151, endPoint y: 192, distance: 232.2
click at [151, 354] on td "[URL][DOMAIN_NAME]" at bounding box center [271, 370] width 242 height 33
copy div "[URL][DOMAIN_NAME]"
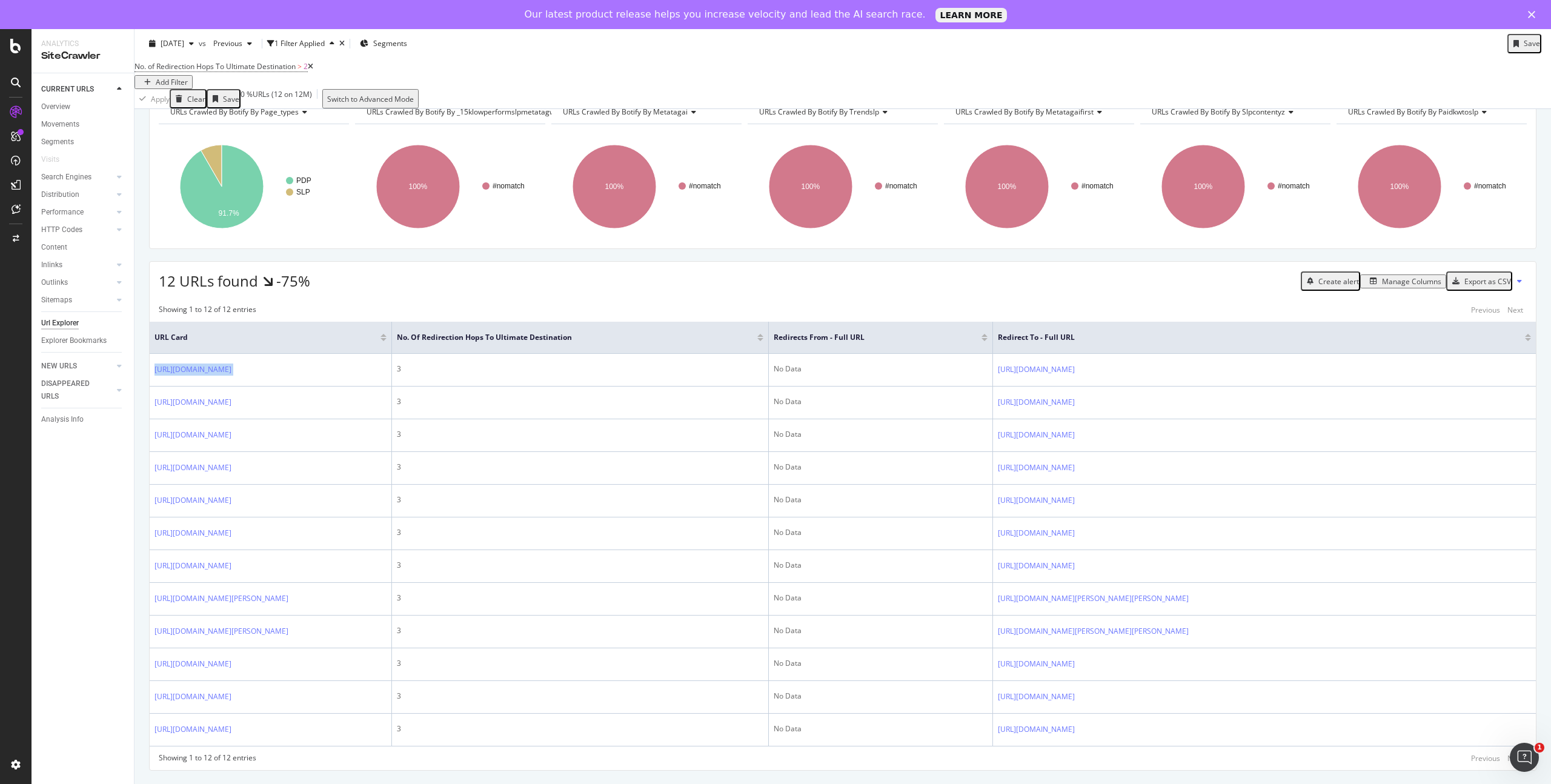
scroll to position [0, 0]
